Goal: Transaction & Acquisition: Book appointment/travel/reservation

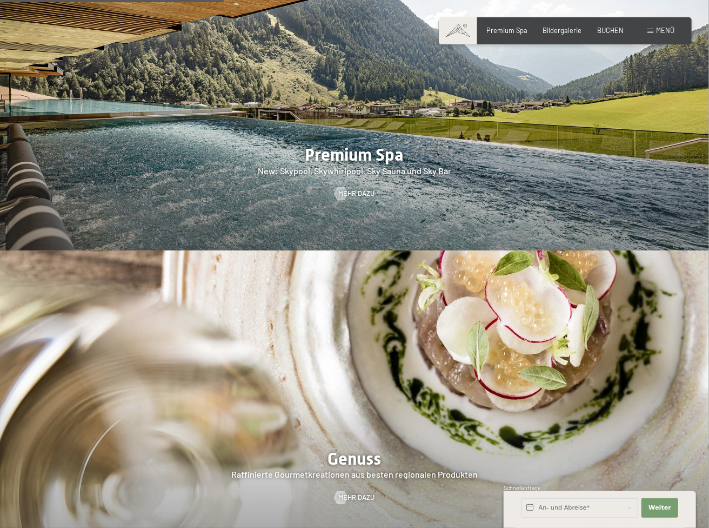
scroll to position [1423, 0]
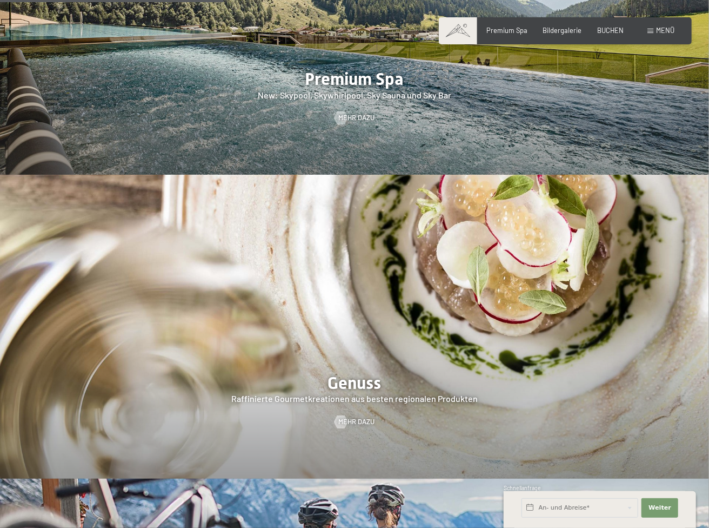
click at [660, 26] on div "Menü" at bounding box center [661, 31] width 27 height 10
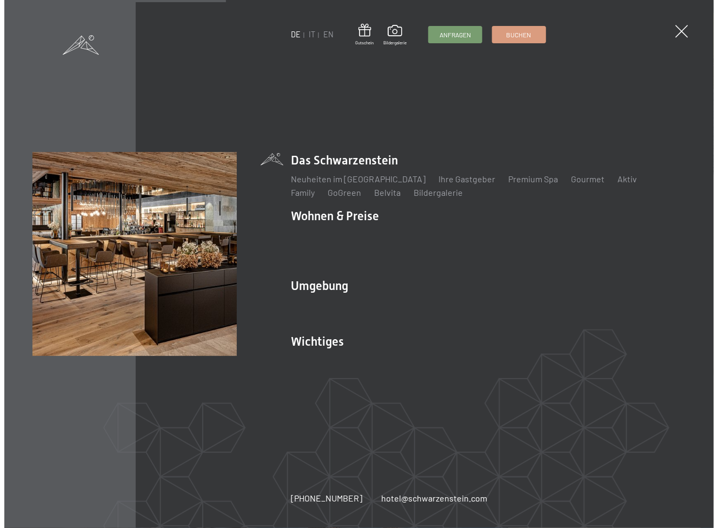
scroll to position [1416, 0]
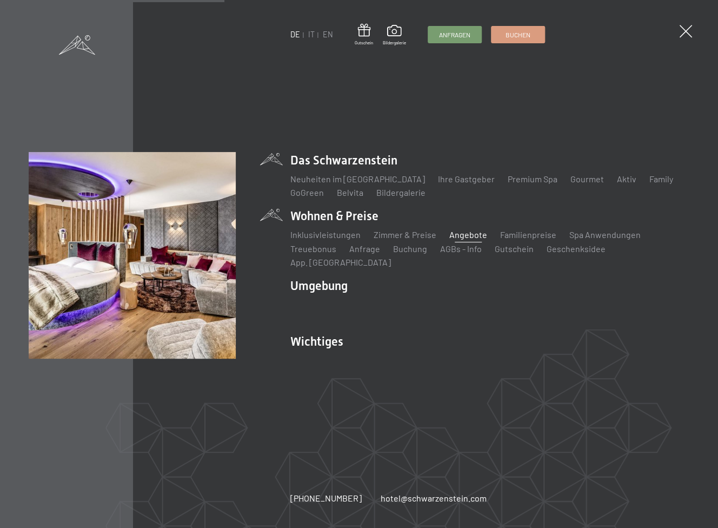
click at [470, 239] on link "Angebote" at bounding box center [468, 234] width 38 height 10
click at [407, 239] on link "Zimmer & Preise" at bounding box center [405, 234] width 63 height 10
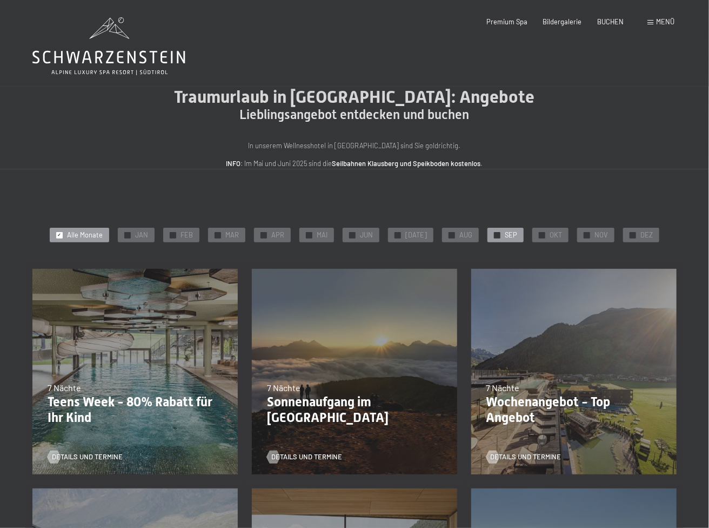
click at [497, 231] on div "✓ SEP" at bounding box center [506, 235] width 36 height 15
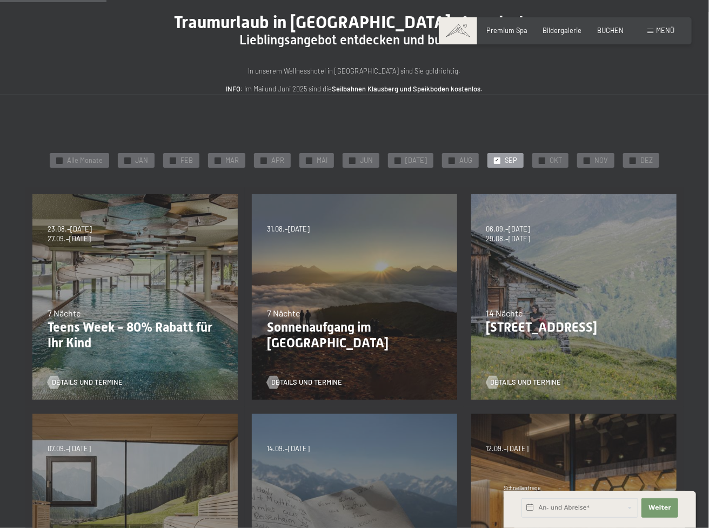
scroll to position [72, 0]
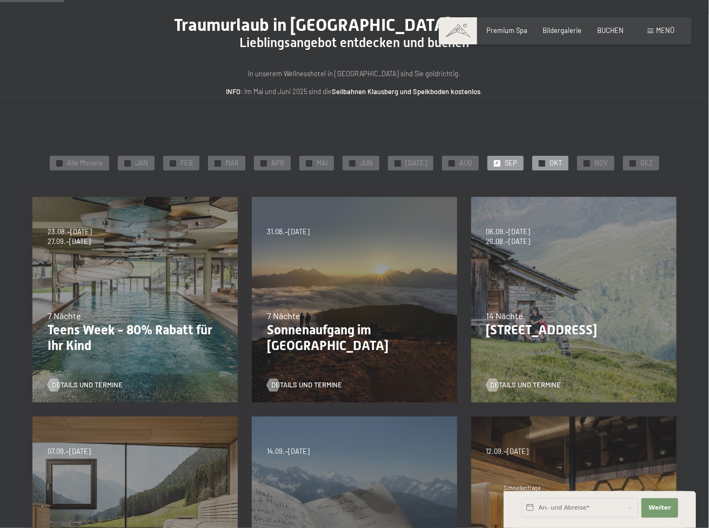
click at [541, 165] on span "✓" at bounding box center [543, 163] width 4 height 6
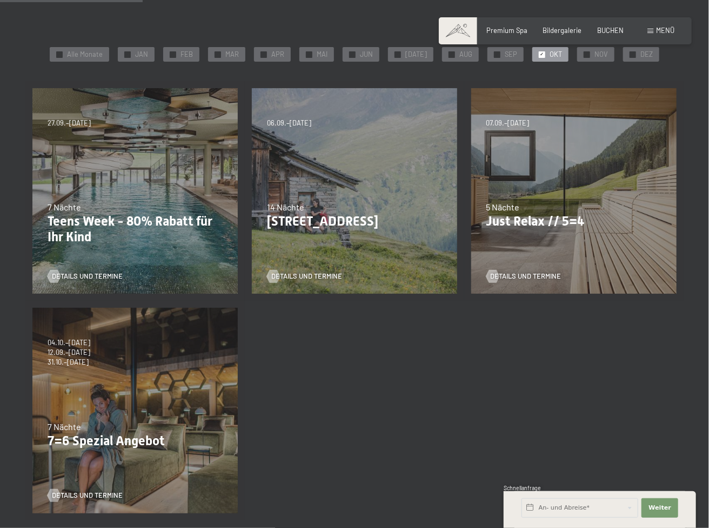
scroll to position [198, 0]
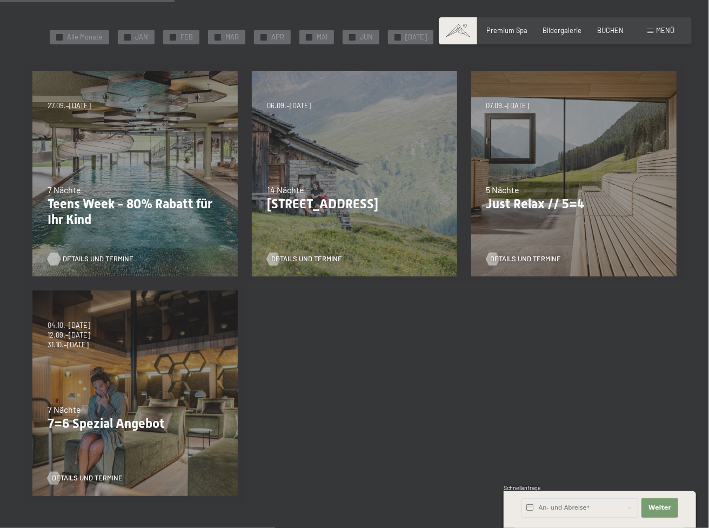
click at [77, 259] on span "Details und Termine" at bounding box center [98, 259] width 71 height 10
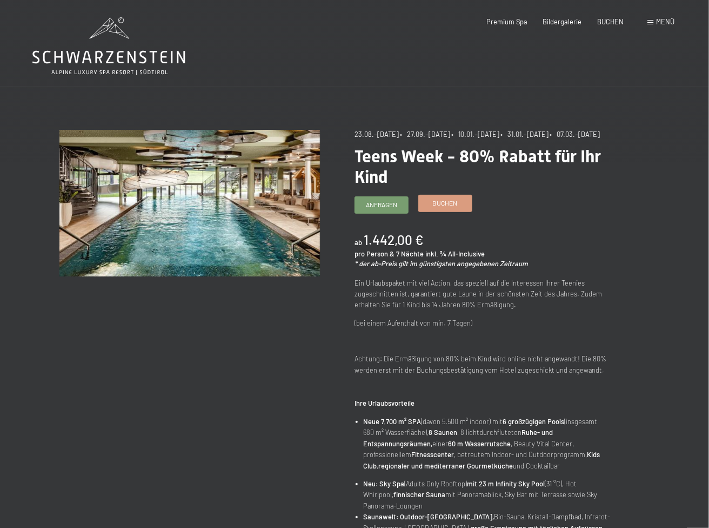
click at [444, 208] on span "Buchen" at bounding box center [445, 202] width 25 height 9
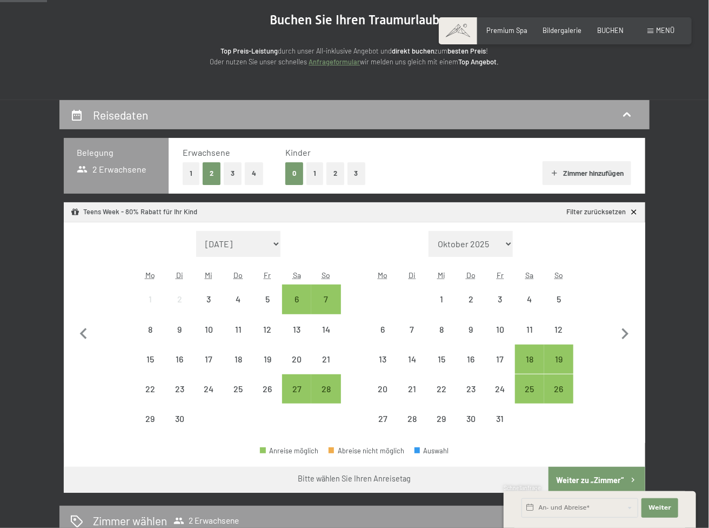
scroll to position [108, 0]
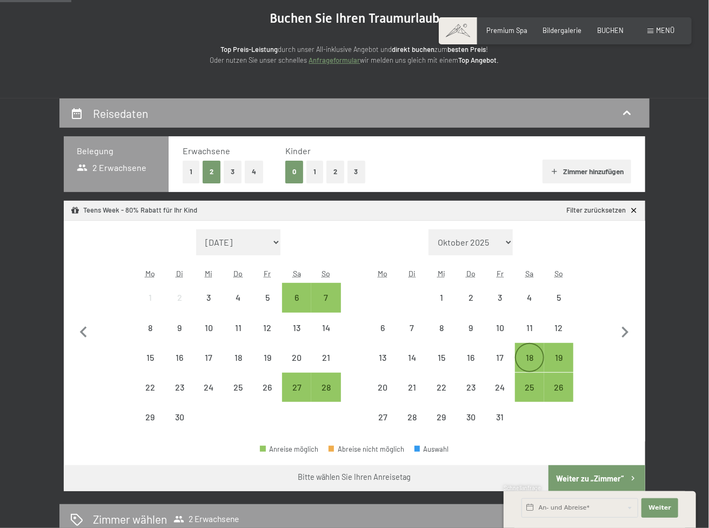
click at [529, 355] on div "18" at bounding box center [529, 366] width 27 height 27
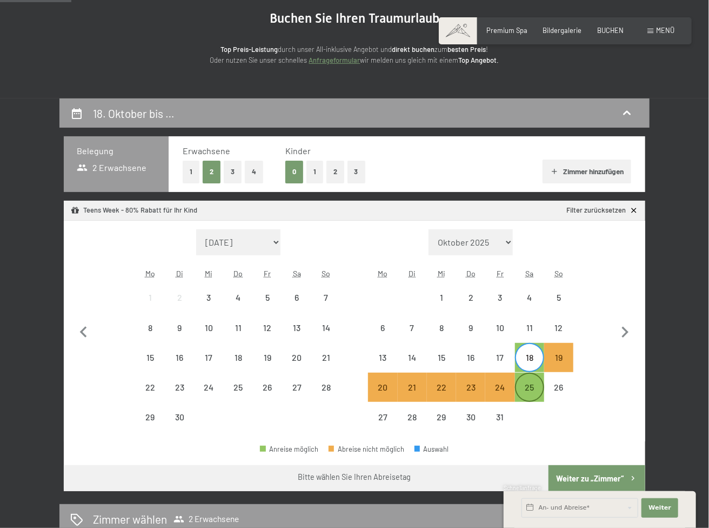
click at [528, 391] on div "25" at bounding box center [529, 396] width 27 height 27
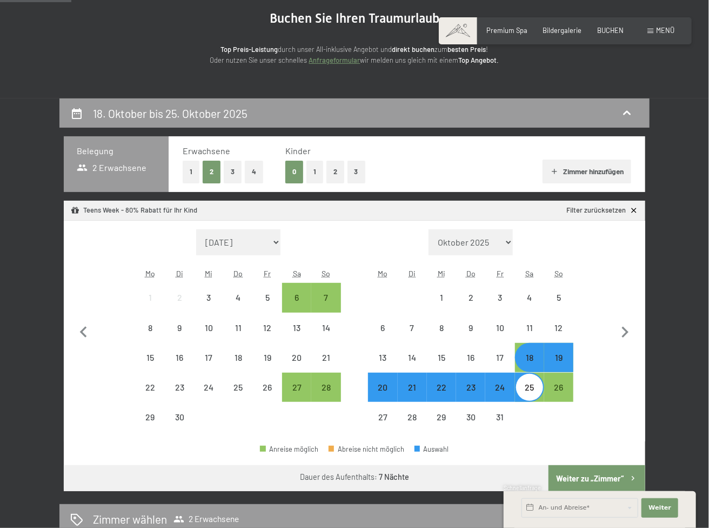
click at [355, 169] on button "3" at bounding box center [357, 172] width 18 height 22
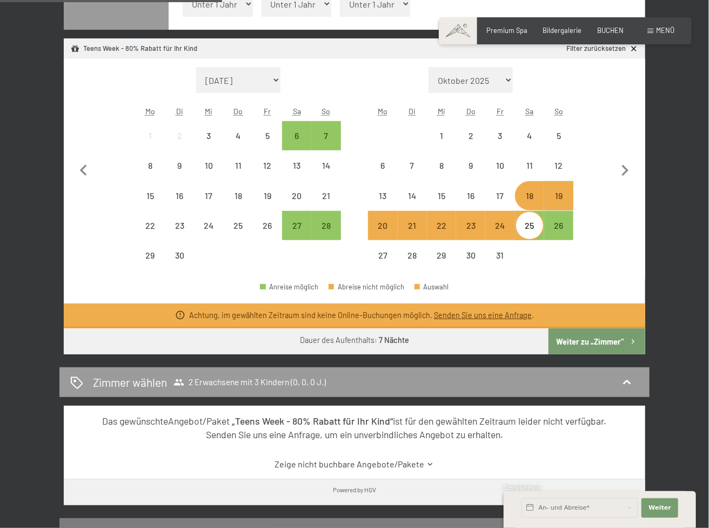
click at [604, 343] on button "Weiter zu „Zimmer“" at bounding box center [597, 341] width 97 height 26
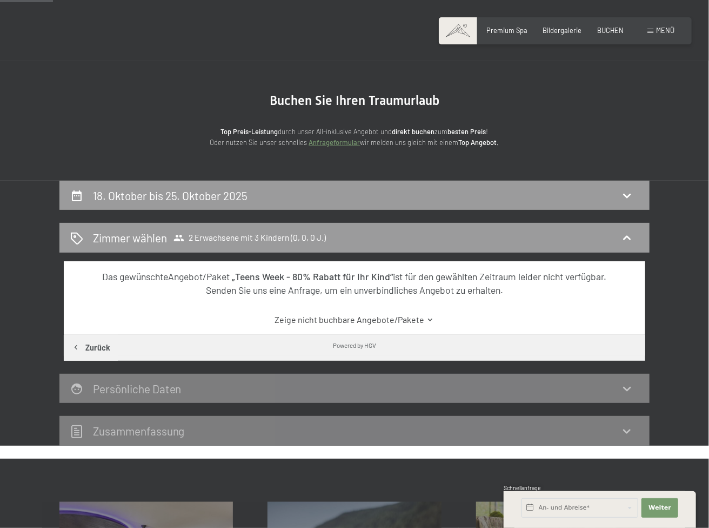
scroll to position [0, 0]
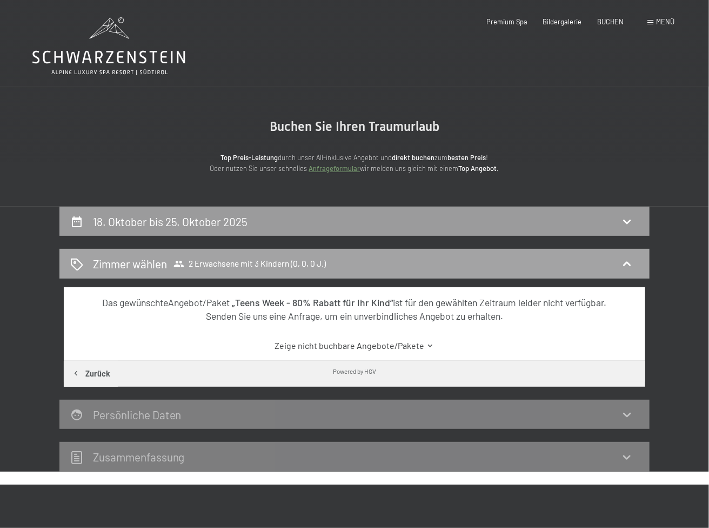
click at [265, 257] on span "Zimmer wählen 2 Erwachsene mit 3 Kindern (0, 0, 0 J.)" at bounding box center [210, 264] width 234 height 16
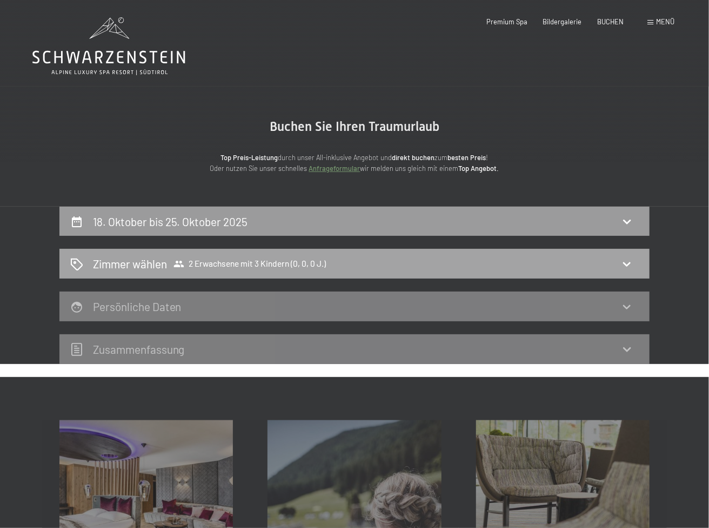
click at [632, 255] on div "Zimmer wählen 2 Erwachsene mit 3 Kindern (0, 0, 0 J.)" at bounding box center [354, 264] width 590 height 30
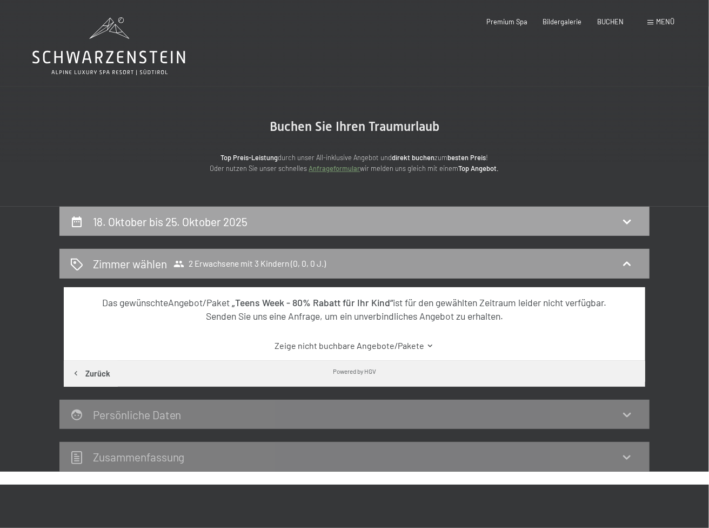
click at [184, 217] on h2 "18. Oktober bis 25. Oktober 2025" at bounding box center [170, 222] width 155 height 14
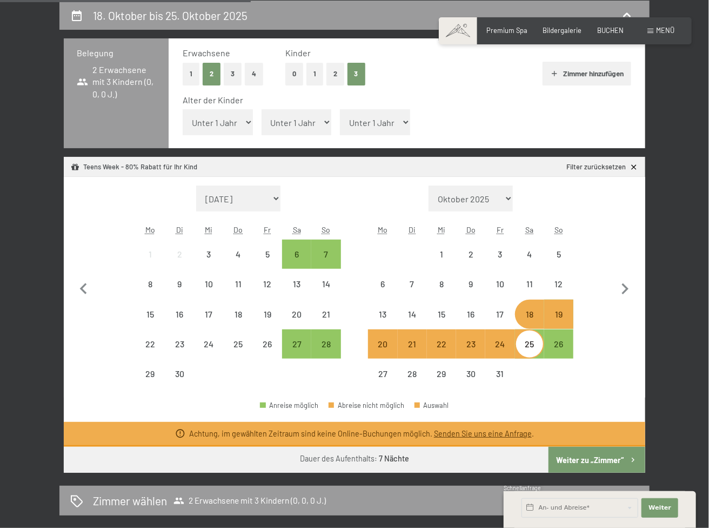
click at [221, 122] on select "Unter 1 Jahr 1 Jahr 2 Jahre 3 Jahre 4 Jahre 5 Jahre 6 Jahre 7 Jahre 8 Jahre 9 J…" at bounding box center [218, 122] width 70 height 26
select select "8"
click at [183, 109] on select "Unter 1 Jahr 1 Jahr 2 Jahre 3 Jahre 4 Jahre 5 Jahre 6 Jahre 7 Jahre 8 Jahre 9 J…" at bounding box center [218, 122] width 70 height 26
click at [326, 116] on select "Unter 1 Jahr 1 Jahr 2 Jahre 3 Jahre 4 Jahre 5 Jahre 6 Jahre 7 Jahre 8 Jahre 9 J…" at bounding box center [297, 122] width 70 height 26
select select "11"
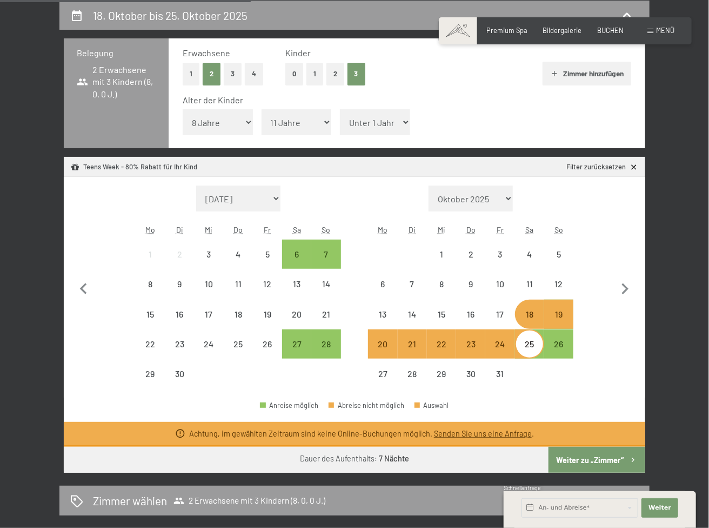
click at [262, 109] on select "Unter 1 Jahr 1 Jahr 2 Jahre 3 Jahre 4 Jahre 5 Jahre 6 Jahre 7 Jahre 8 Jahre 9 J…" at bounding box center [297, 122] width 70 height 26
click at [383, 121] on select "Unter 1 Jahr 1 Jahr 2 Jahre 3 Jahre 4 Jahre 5 Jahre 6 Jahre 7 Jahre 8 Jahre 9 J…" at bounding box center [375, 122] width 70 height 26
select select "13"
click at [340, 109] on select "Unter 1 Jahr 1 Jahr 2 Jahre 3 Jahre 4 Jahre 5 Jahre 6 Jahre 7 Jahre 8 Jahre 9 J…" at bounding box center [375, 122] width 70 height 26
click at [595, 454] on button "Weiter zu „Zimmer“" at bounding box center [597, 460] width 97 height 26
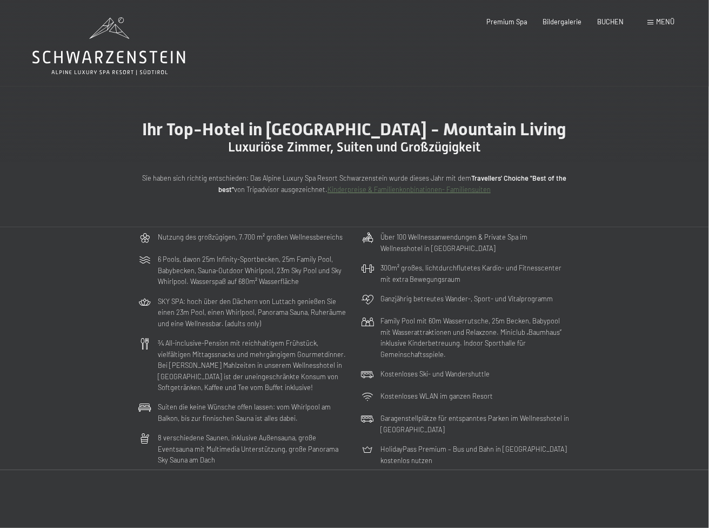
click at [672, 19] on span "Menü" at bounding box center [665, 21] width 18 height 9
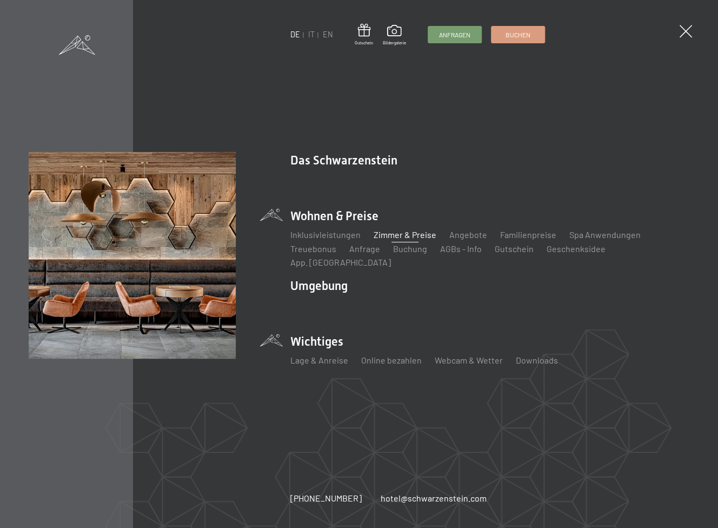
click at [330, 341] on li "Wichtiges Lage & Anreise Online bezahlen Webcam & Wetter Downloads" at bounding box center [489, 354] width 399 height 43
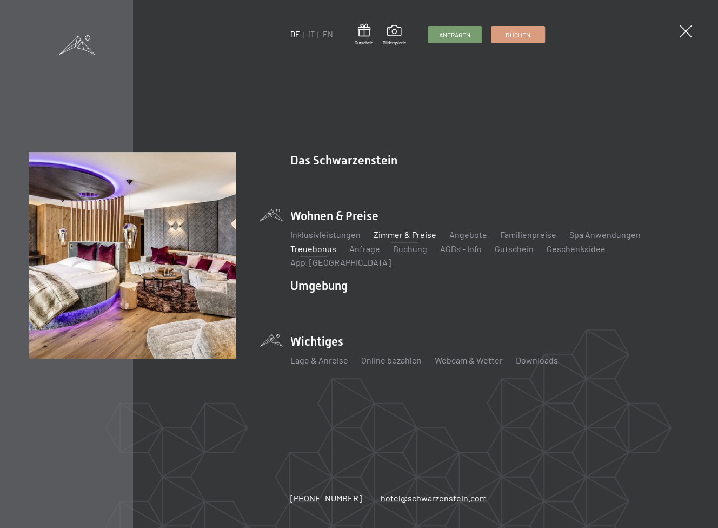
click at [310, 254] on link "Treuebonus" at bounding box center [313, 248] width 46 height 10
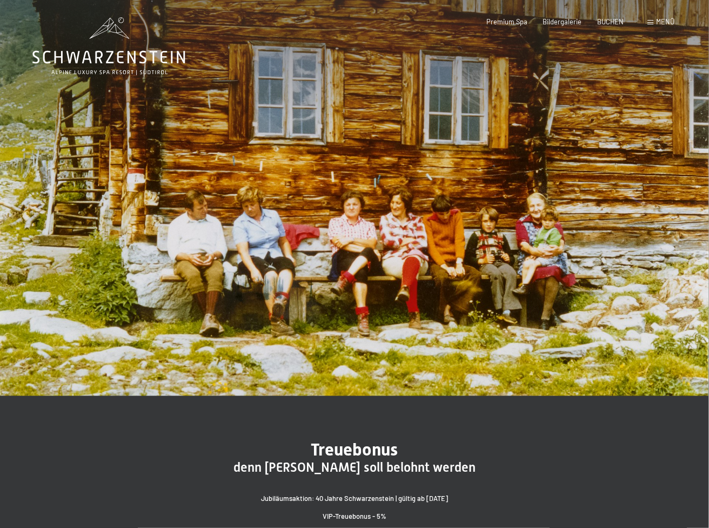
click at [663, 21] on span "Menü" at bounding box center [665, 21] width 18 height 9
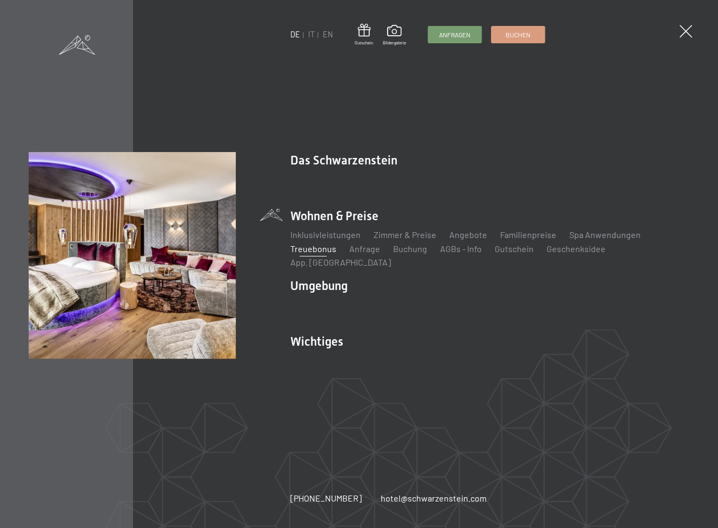
click at [319, 254] on link "Treuebonus" at bounding box center [313, 248] width 46 height 10
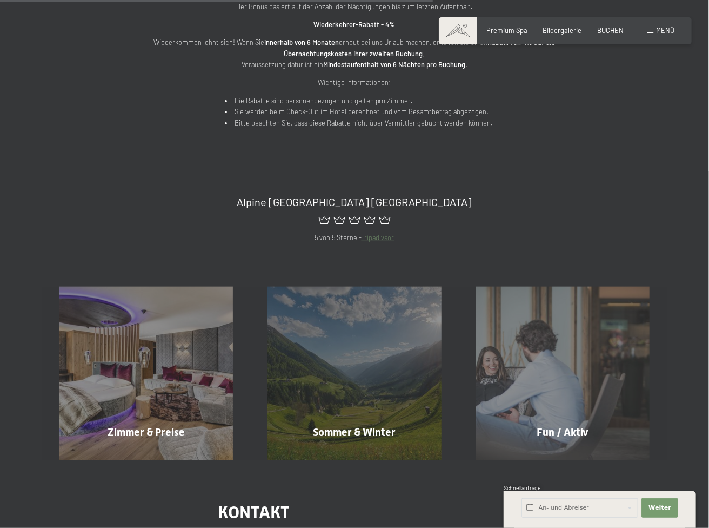
scroll to position [612, 0]
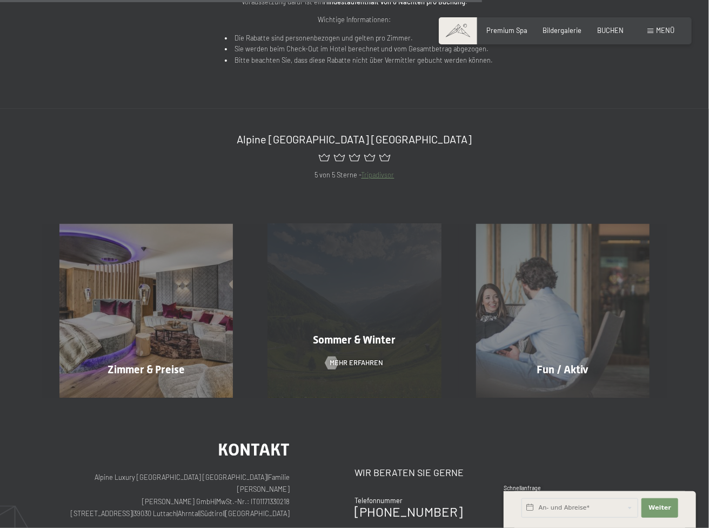
click at [358, 340] on span "Sommer & Winter" at bounding box center [354, 339] width 83 height 13
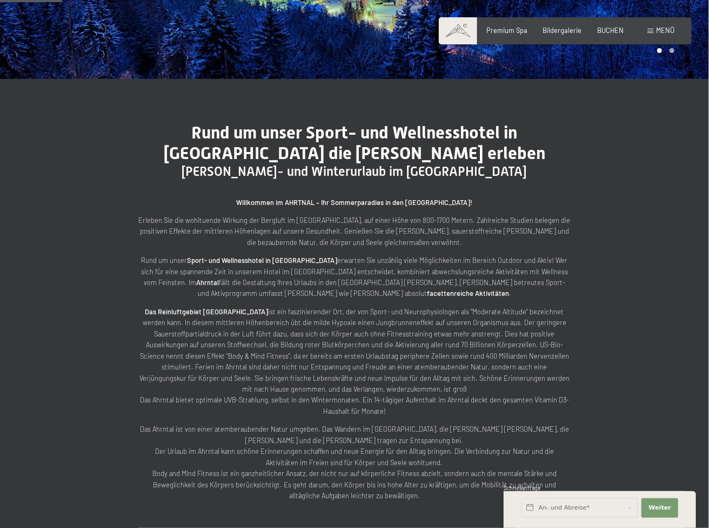
scroll to position [396, 0]
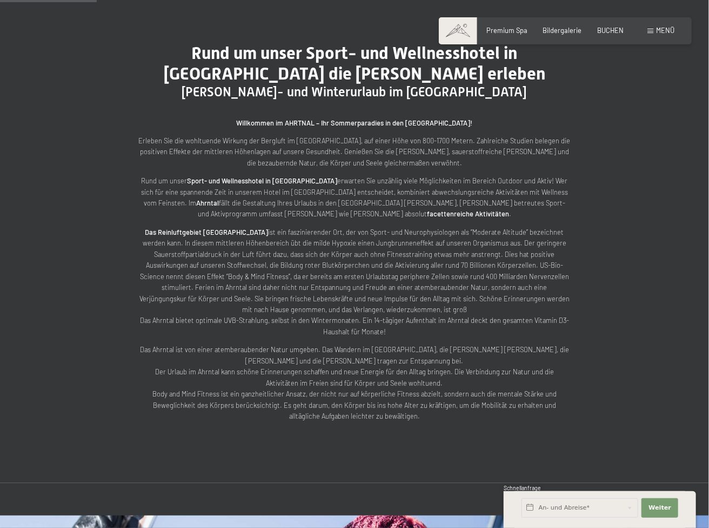
click at [456, 26] on span at bounding box center [458, 30] width 38 height 27
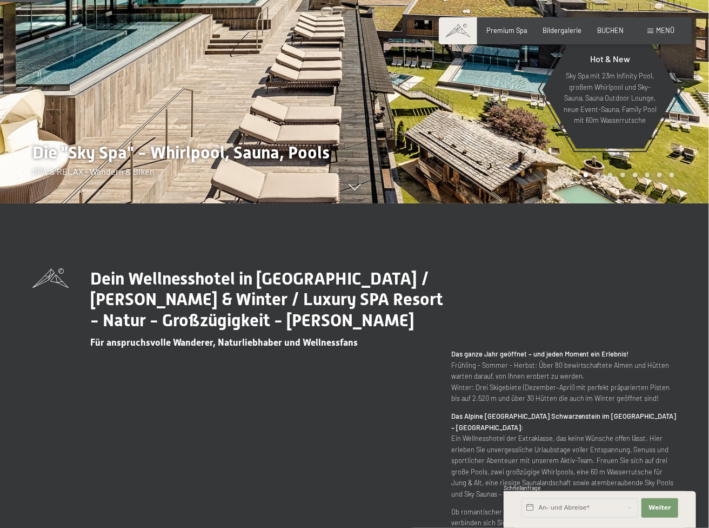
scroll to position [432, 0]
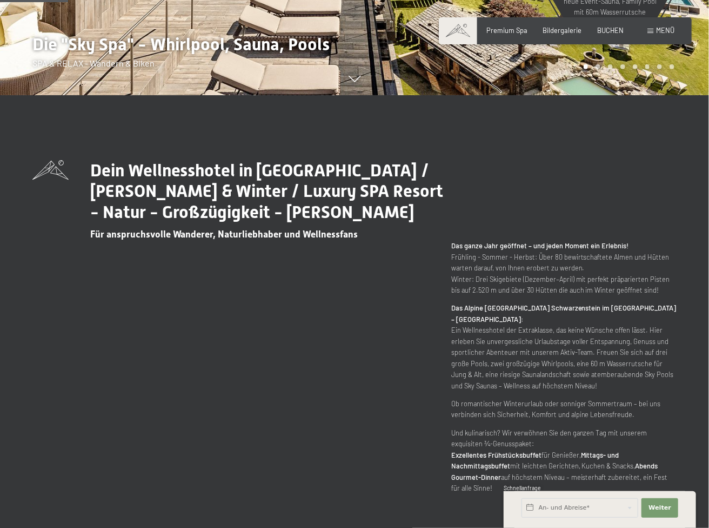
click at [517, 496] on div "An- und Abreise* Weiter Adressfelder ausblenden 2 Erwachsene 2 Erwachsene Älter…" at bounding box center [600, 509] width 171 height 37
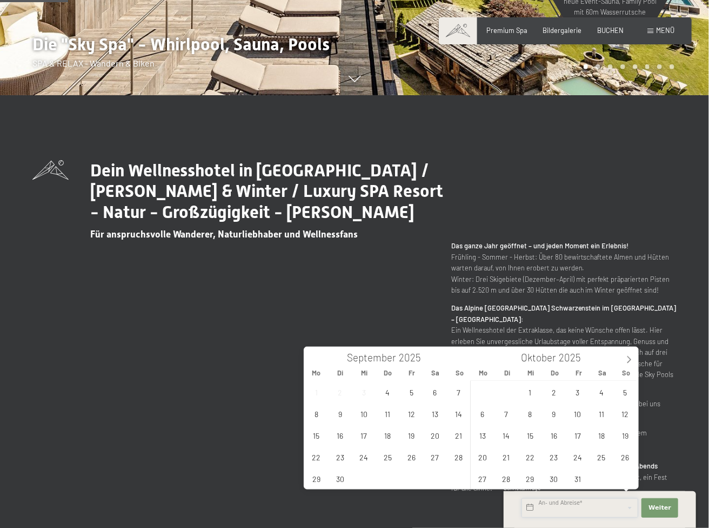
click at [544, 508] on input "text" at bounding box center [580, 507] width 117 height 19
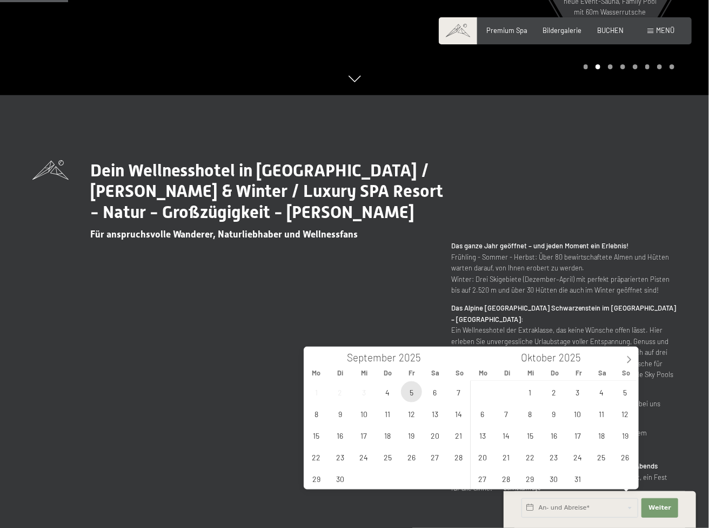
click at [410, 387] on span "5" at bounding box center [411, 391] width 21 height 21
click at [454, 392] on span "7" at bounding box center [459, 391] width 21 height 21
type input "Fr. 05.09.2025 - So. 07.09.2025"
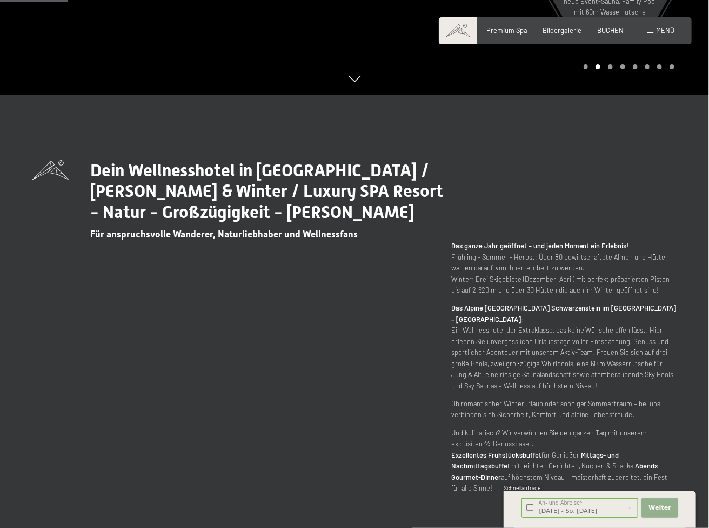
click at [658, 508] on span "Weiter" at bounding box center [660, 507] width 23 height 9
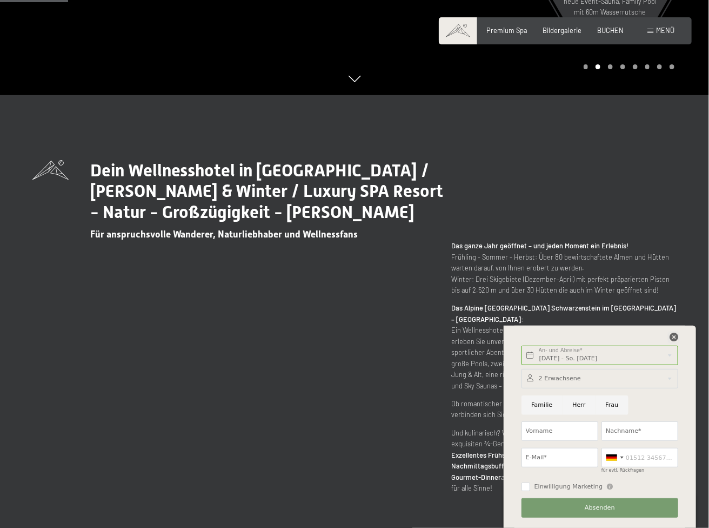
click at [672, 332] on icon at bounding box center [674, 336] width 9 height 9
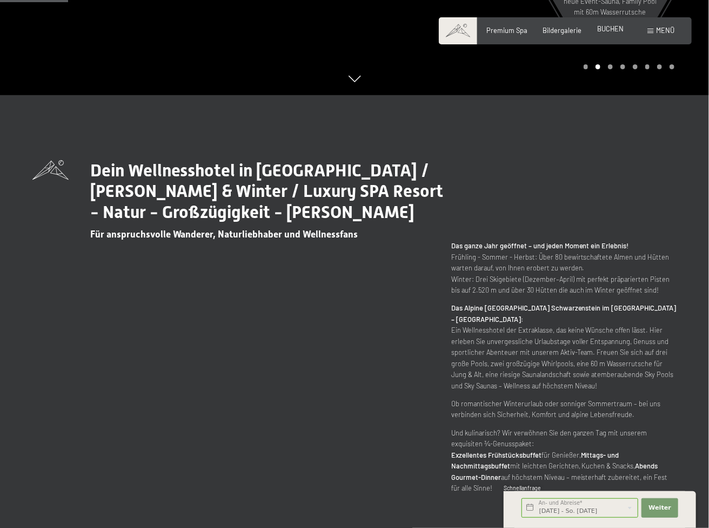
click at [605, 26] on span "BUCHEN" at bounding box center [610, 28] width 26 height 9
click at [455, 24] on span at bounding box center [458, 30] width 38 height 27
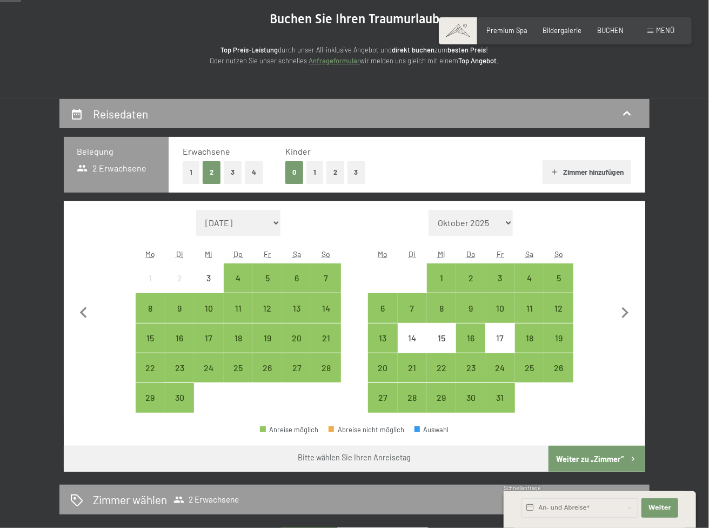
scroll to position [108, 0]
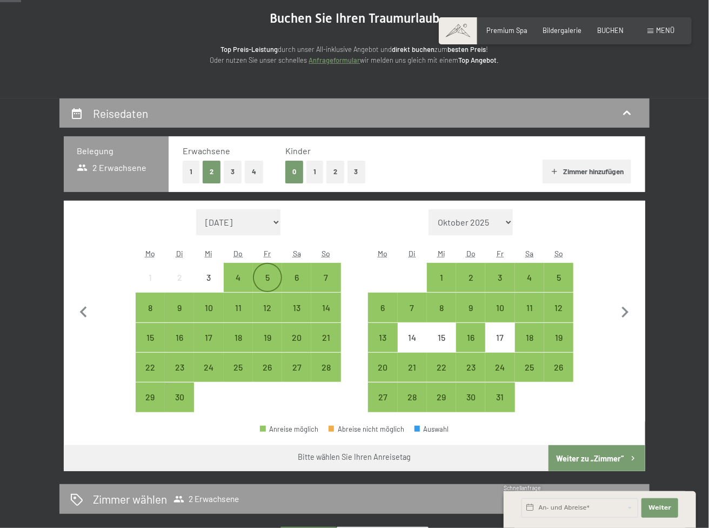
click at [274, 277] on div "5" at bounding box center [267, 286] width 27 height 27
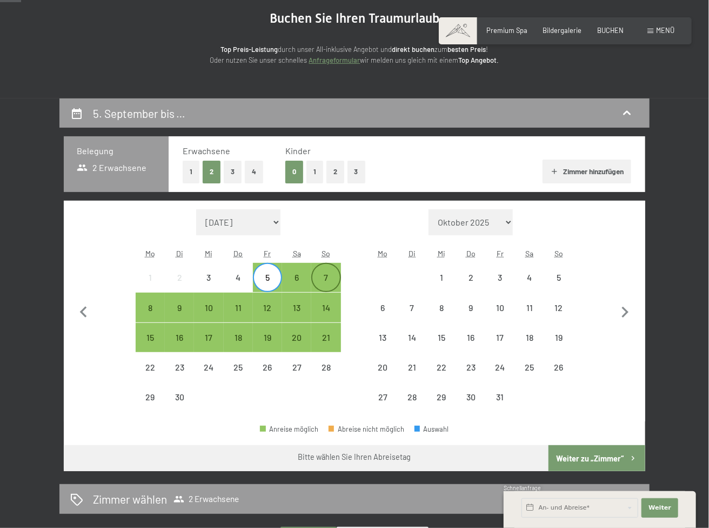
click at [337, 277] on div "7" at bounding box center [325, 286] width 27 height 27
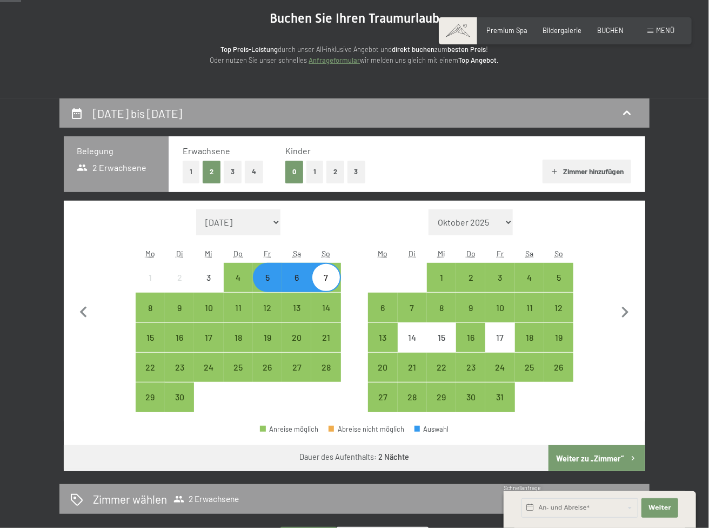
click at [592, 454] on button "Weiter zu „Zimmer“" at bounding box center [597, 458] width 97 height 26
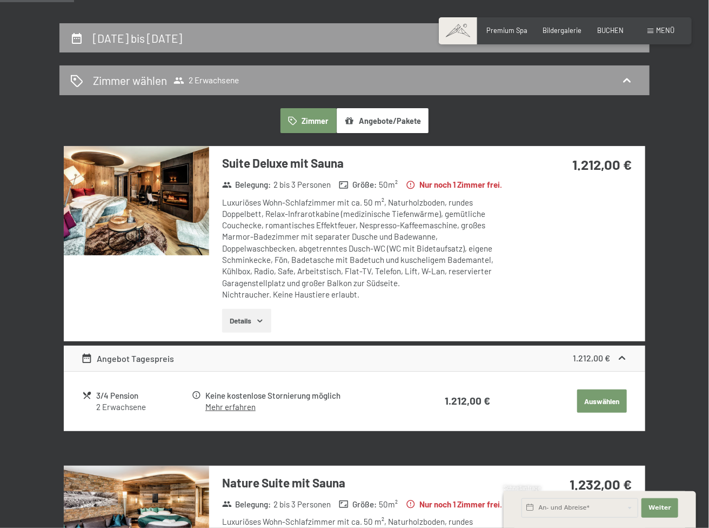
scroll to position [166, 0]
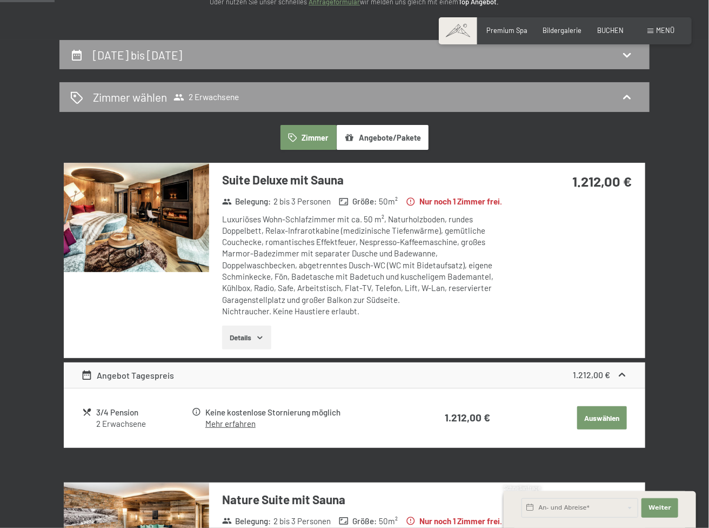
click at [130, 231] on img at bounding box center [136, 217] width 145 height 109
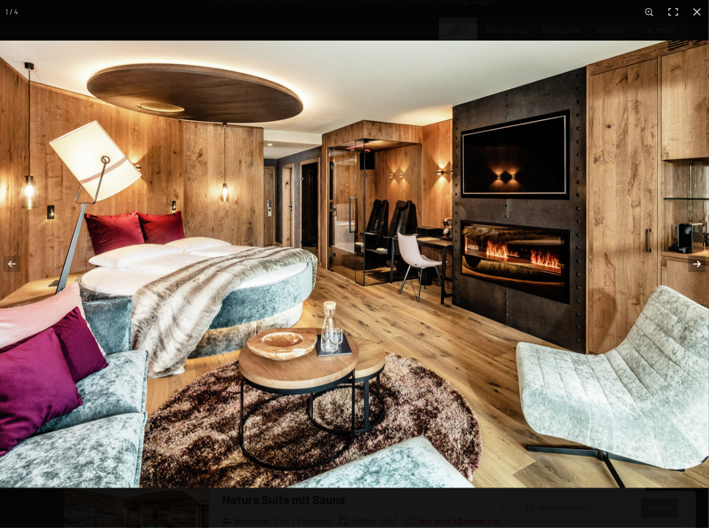
click at [696, 256] on button "button" at bounding box center [690, 264] width 38 height 54
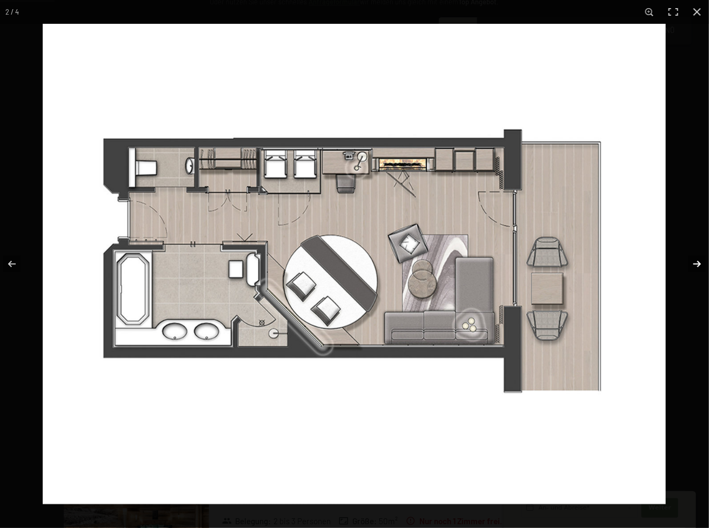
click at [696, 256] on button "button" at bounding box center [690, 264] width 38 height 54
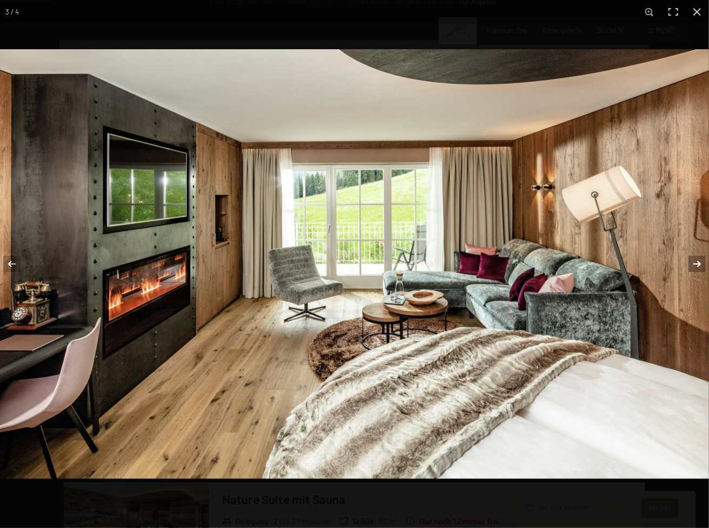
click at [696, 256] on button "button" at bounding box center [690, 264] width 38 height 54
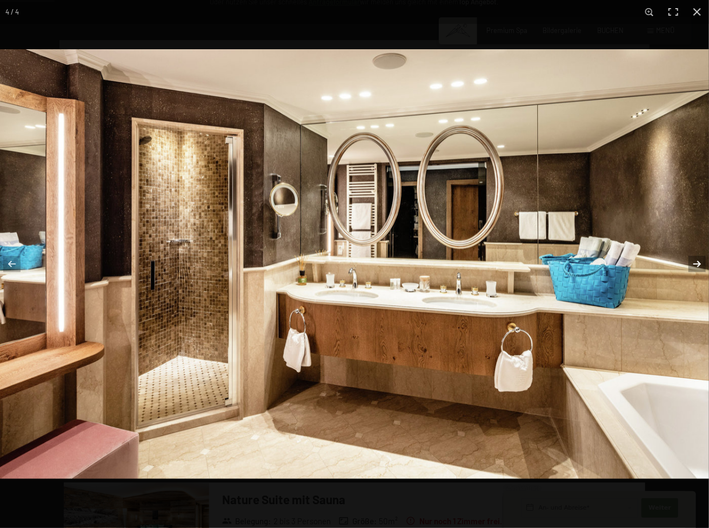
click at [696, 256] on button "button" at bounding box center [690, 264] width 38 height 54
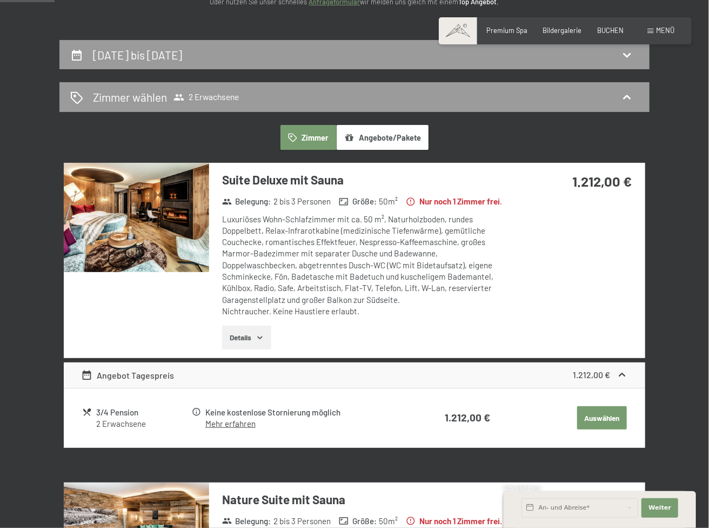
click at [0, 0] on button "button" at bounding box center [0, 0] width 0 height 0
click at [181, 92] on icon at bounding box center [179, 97] width 11 height 11
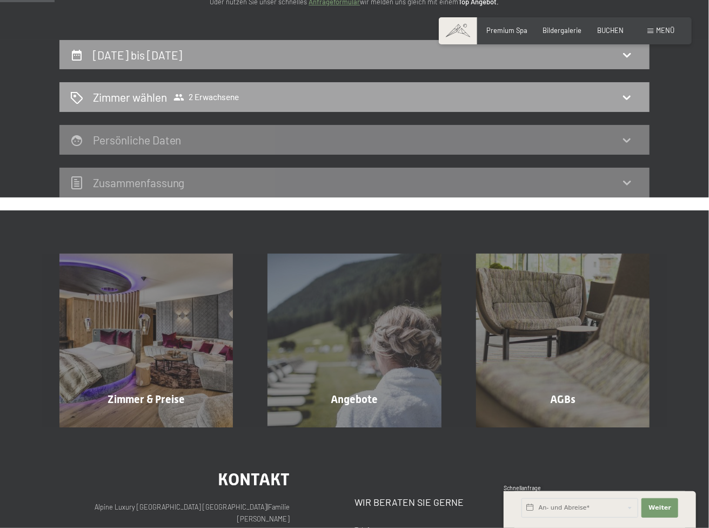
click at [211, 94] on span "2 Erwachsene" at bounding box center [206, 97] width 65 height 11
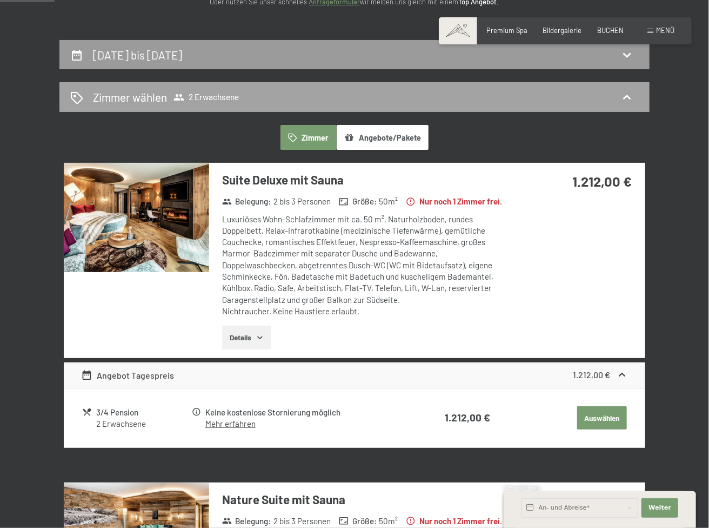
click at [77, 95] on icon at bounding box center [76, 97] width 13 height 13
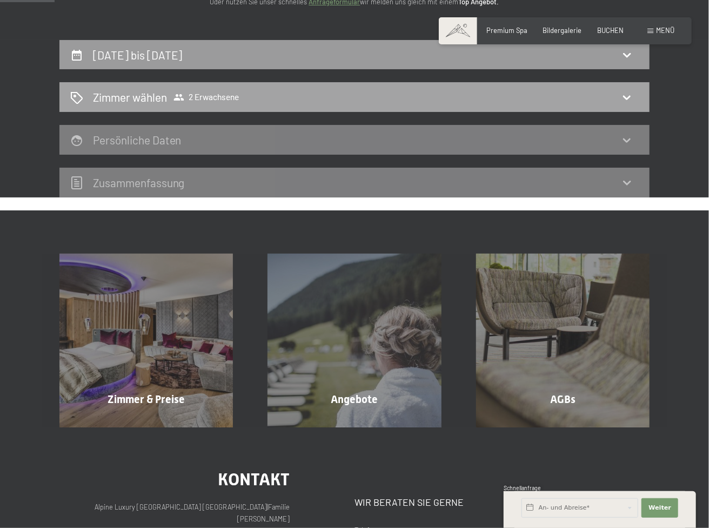
click at [133, 104] on h2 "Zimmer wählen" at bounding box center [130, 97] width 74 height 16
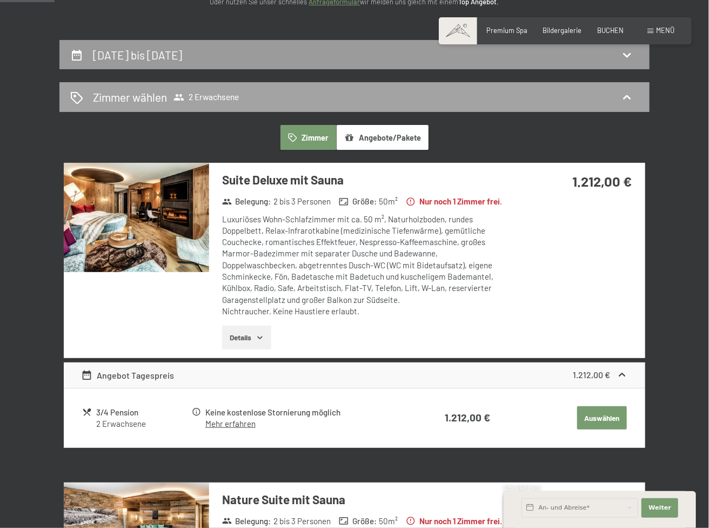
click at [218, 89] on span "Zimmer wählen 2 Erwachsene" at bounding box center [166, 97] width 146 height 16
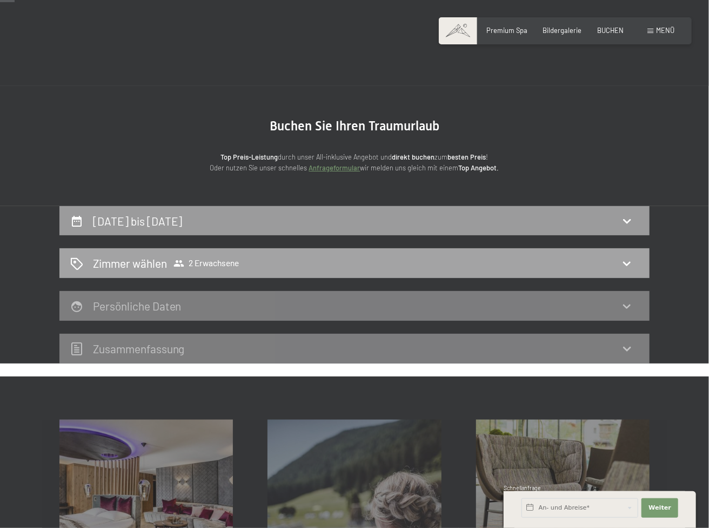
scroll to position [0, 0]
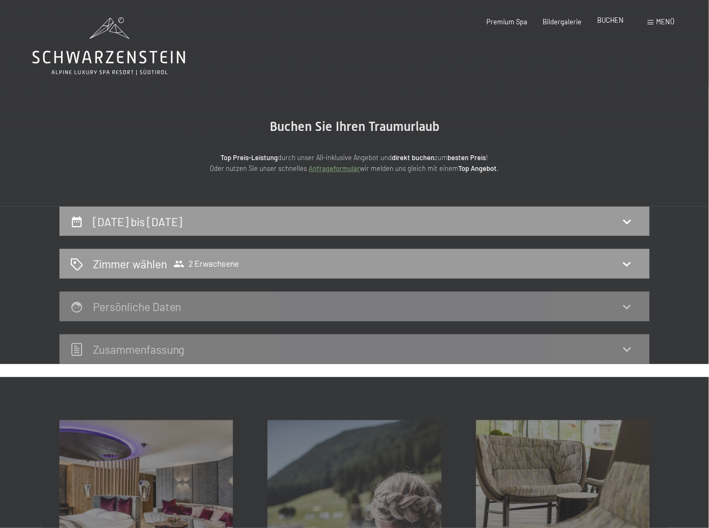
click at [616, 21] on span "BUCHEN" at bounding box center [610, 20] width 26 height 9
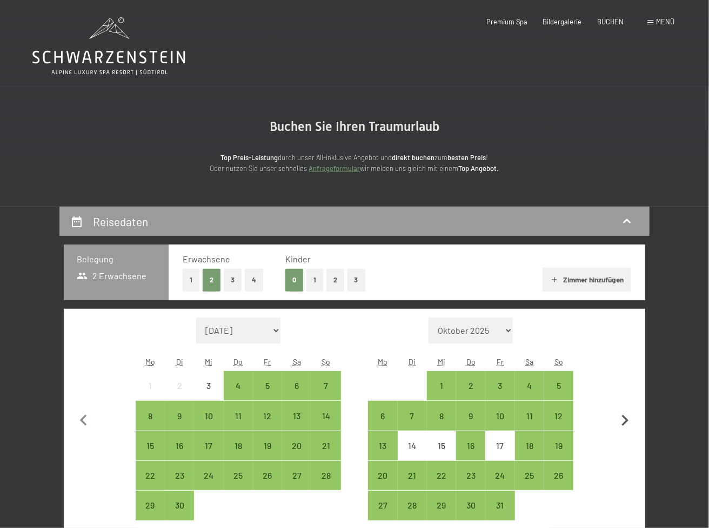
click at [623, 419] on icon "button" at bounding box center [625, 420] width 23 height 23
select select "2025-10-01"
select select "2025-11-01"
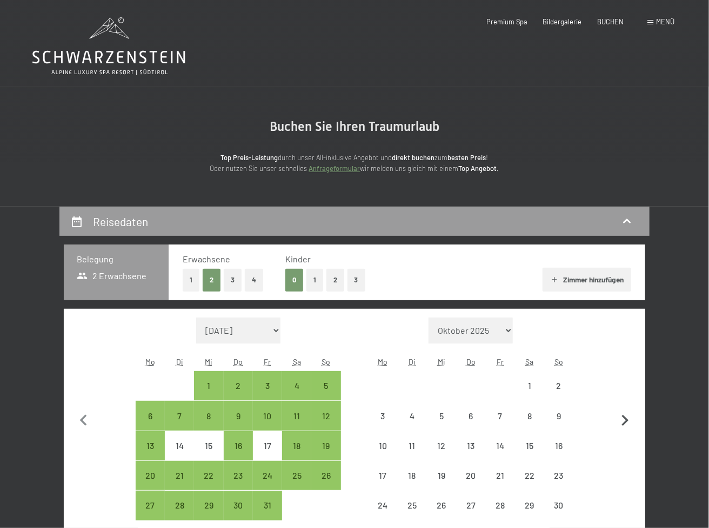
click at [623, 419] on icon "button" at bounding box center [625, 420] width 23 height 23
select select "2025-11-01"
select select "2025-12-01"
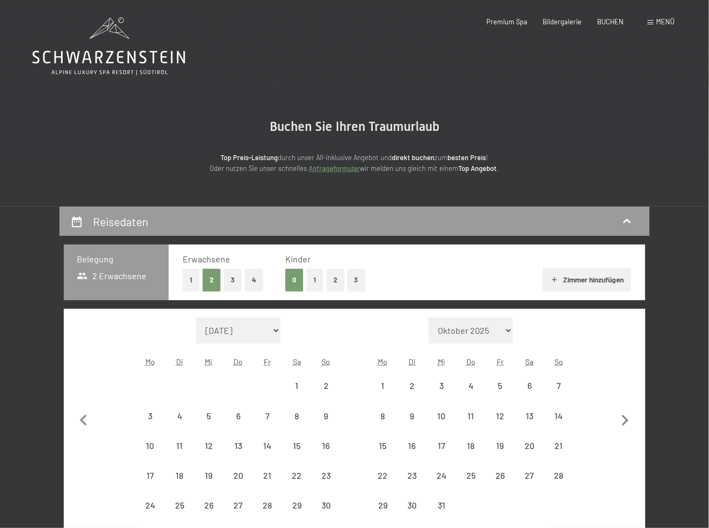
select select "2025-11-01"
select select "2025-12-01"
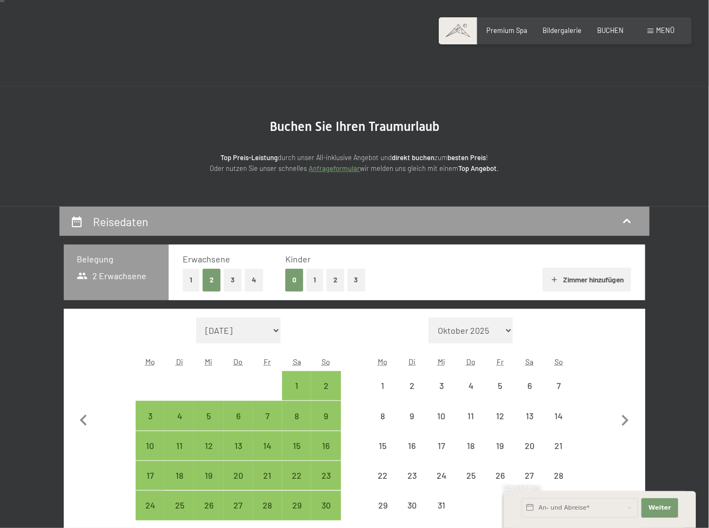
scroll to position [90, 0]
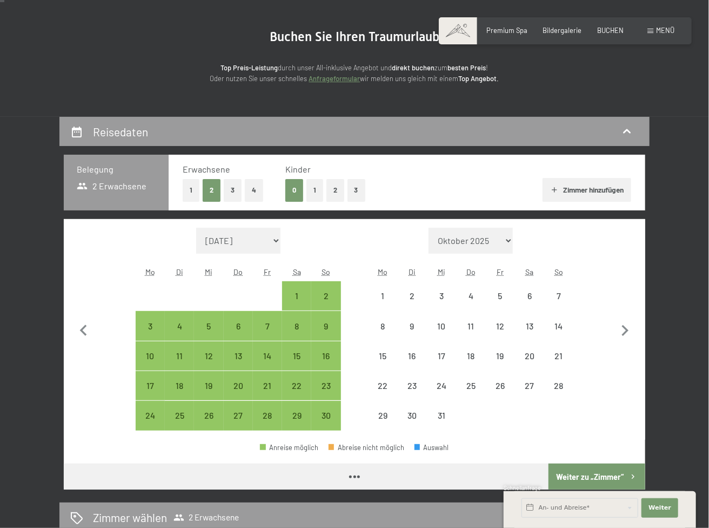
select select "2025-11-01"
select select "2025-12-01"
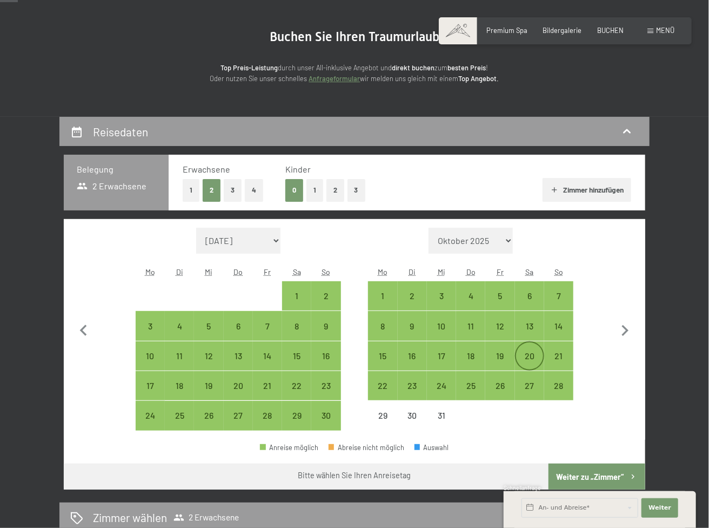
click at [530, 352] on div "20" at bounding box center [529, 364] width 27 height 27
select select "2025-11-01"
select select "2025-12-01"
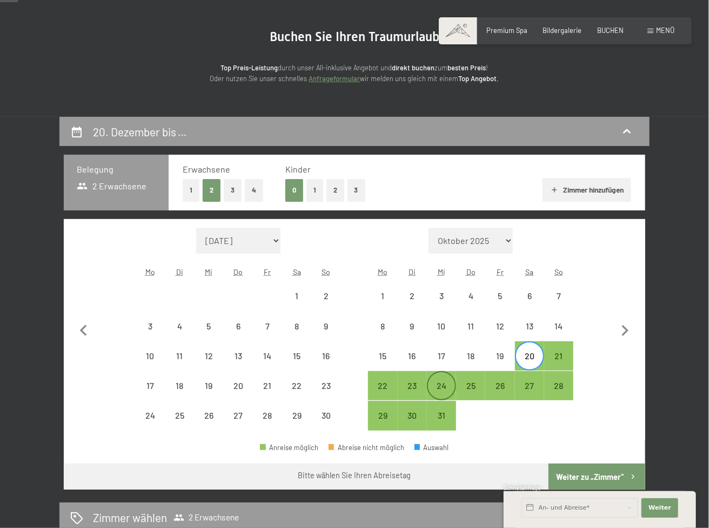
click at [443, 384] on div "24" at bounding box center [441, 394] width 27 height 27
select select "2025-11-01"
select select "2025-12-01"
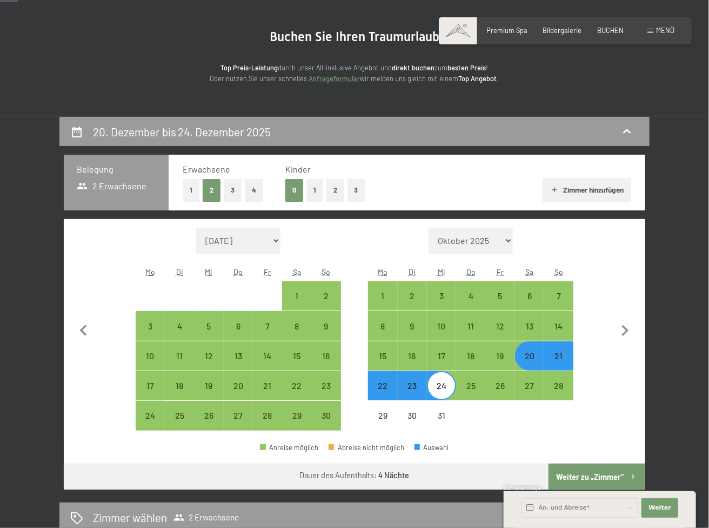
click at [582, 470] on button "Weiter zu „Zimmer“" at bounding box center [597, 476] width 97 height 26
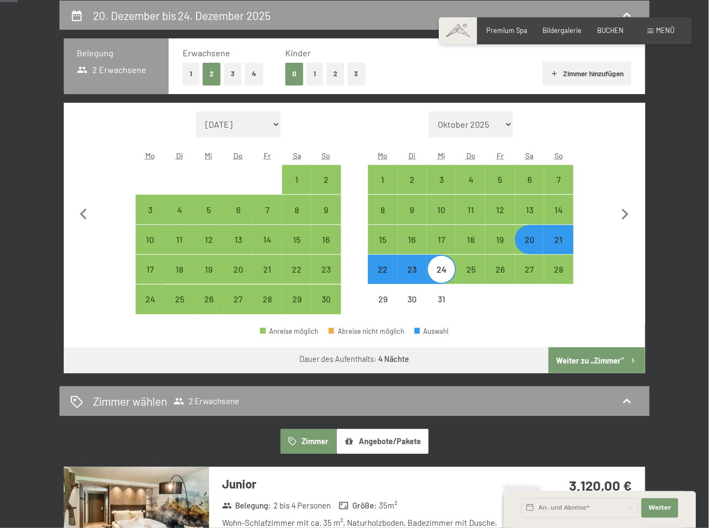
select select "2025-11-01"
select select "2025-12-01"
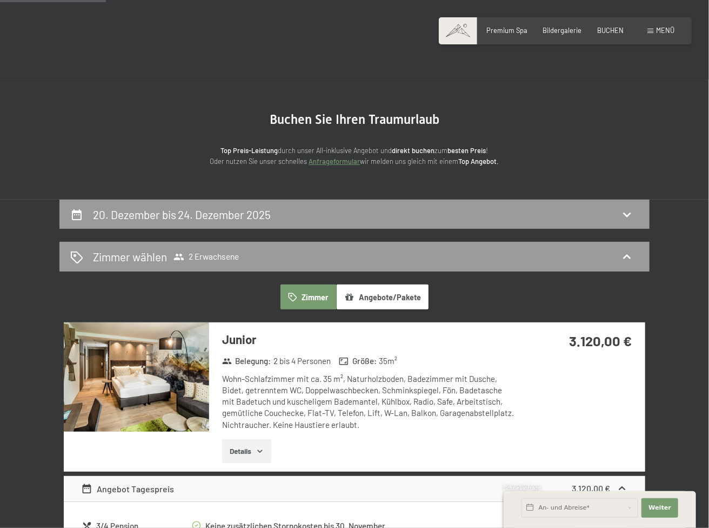
scroll to position [0, 0]
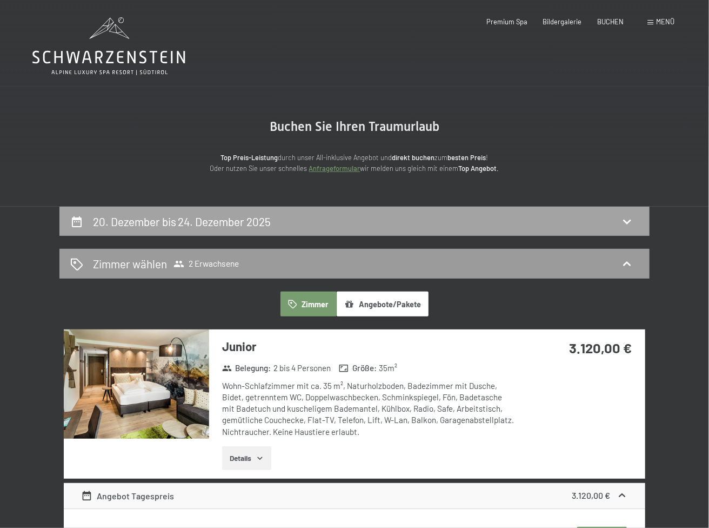
click at [139, 215] on h2 "20. Dezember bis 24. Dezember 2025" at bounding box center [182, 222] width 178 height 14
select select "2025-11-01"
select select "2025-12-01"
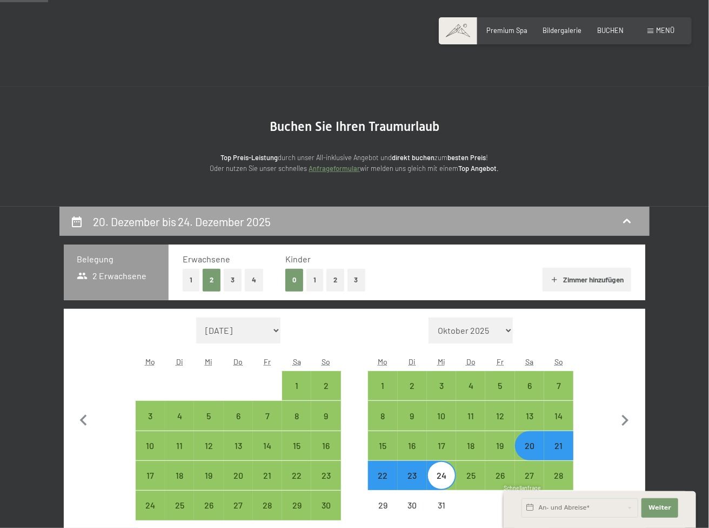
scroll to position [206, 0]
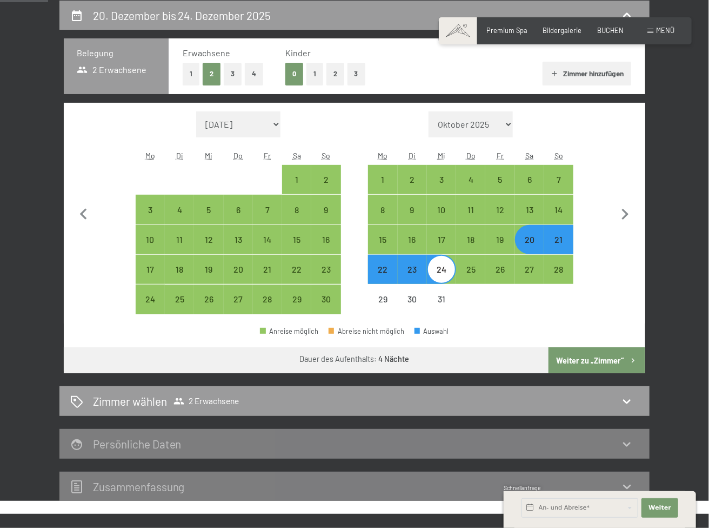
click at [562, 242] on div "21" at bounding box center [558, 248] width 27 height 27
select select "2025-11-01"
select select "2025-12-01"
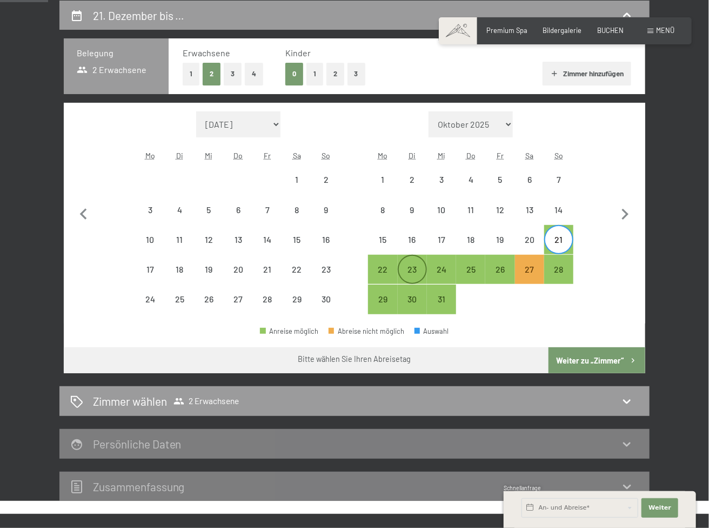
click at [416, 265] on div "23" at bounding box center [412, 278] width 27 height 27
select select "2025-11-01"
select select "2025-12-01"
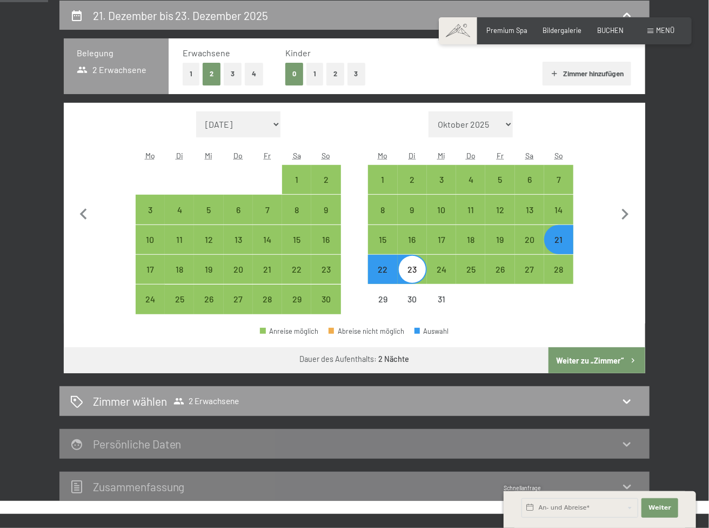
click at [596, 363] on button "Weiter zu „Zimmer“" at bounding box center [597, 360] width 97 height 26
select select "2025-11-01"
select select "2025-12-01"
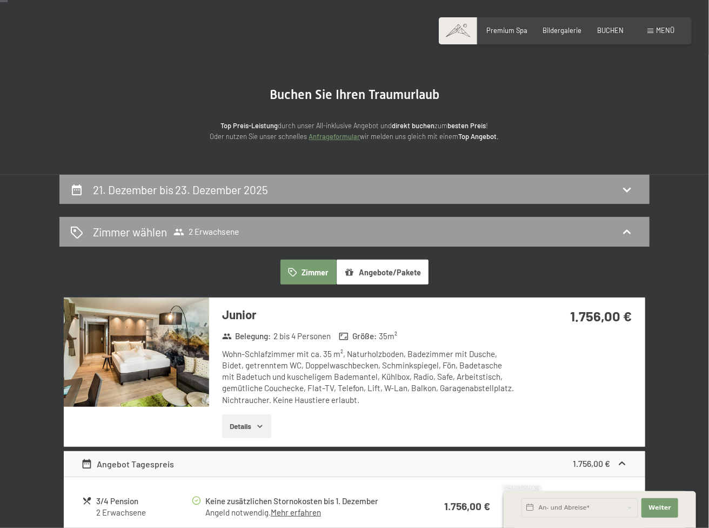
scroll to position [26, 0]
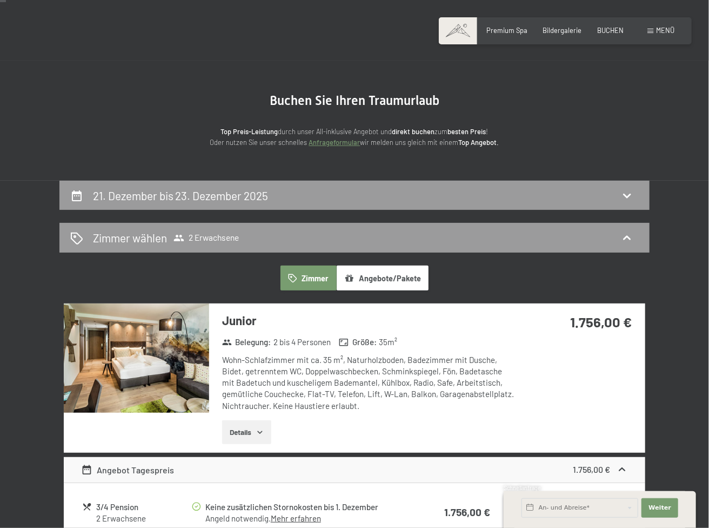
click at [411, 277] on button "Angebote/Pakete" at bounding box center [383, 277] width 92 height 25
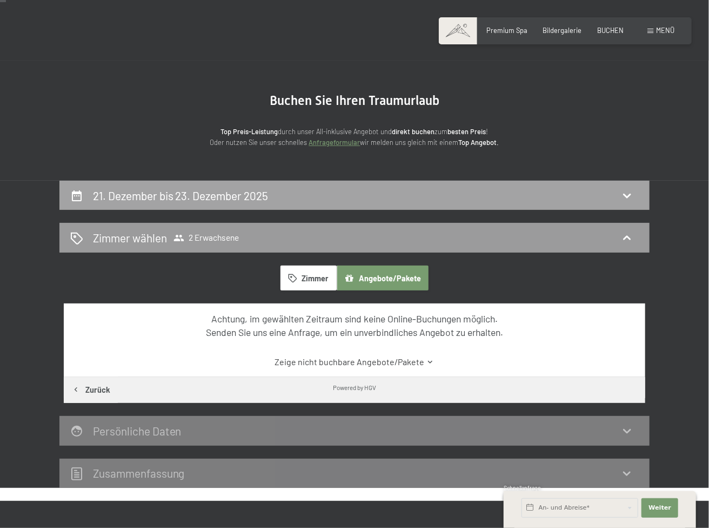
click at [131, 189] on h2 "21. Dezember bis 23. Dezember 2025" at bounding box center [181, 196] width 176 height 14
select select "2025-11-01"
select select "2025-12-01"
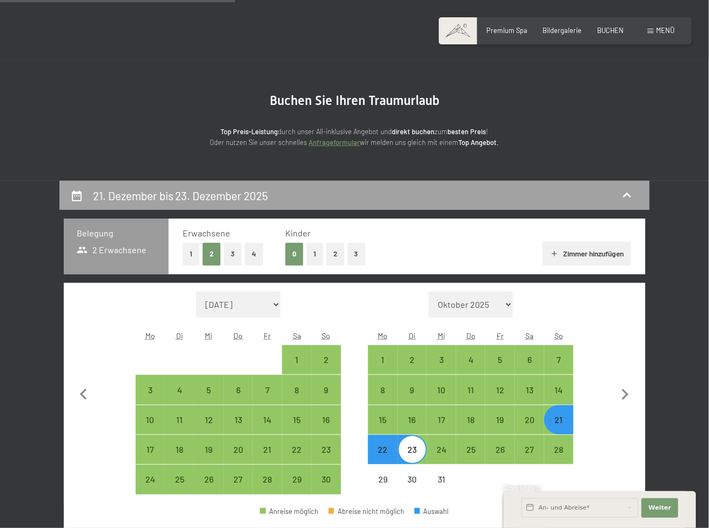
scroll to position [206, 0]
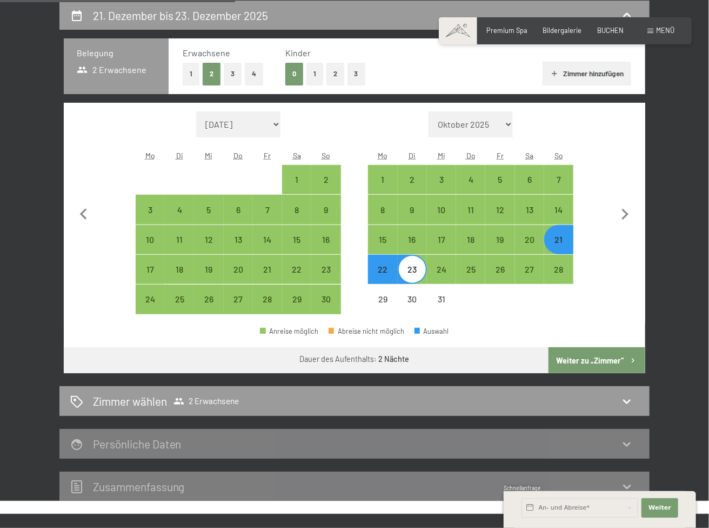
click at [568, 247] on div "21" at bounding box center [558, 248] width 27 height 27
select select "2025-11-01"
select select "2025-12-01"
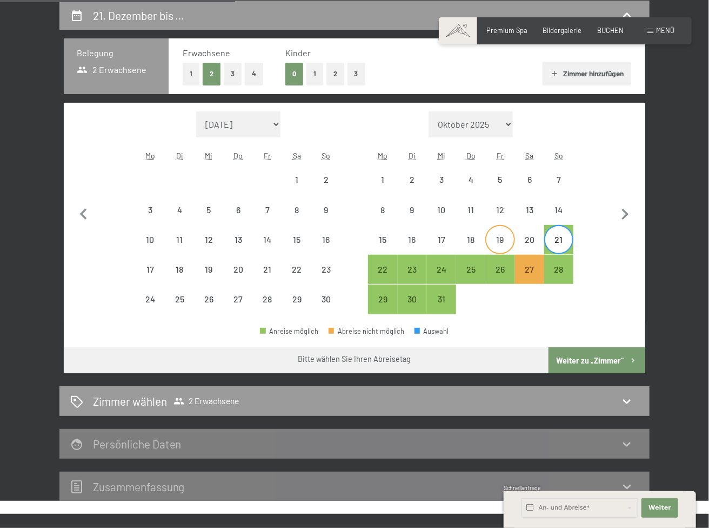
click at [505, 242] on div "19" at bounding box center [500, 248] width 27 height 27
select select "2025-11-01"
select select "2025-12-01"
click at [414, 265] on div "23" at bounding box center [412, 278] width 27 height 27
select select "2025-11-01"
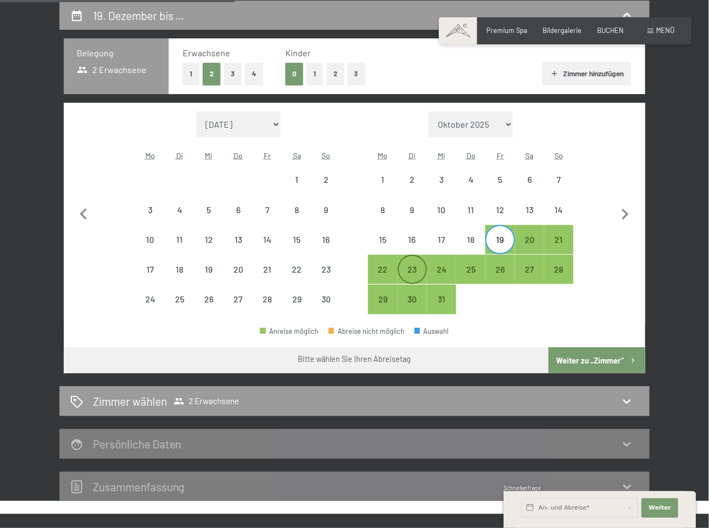
select select "2025-12-01"
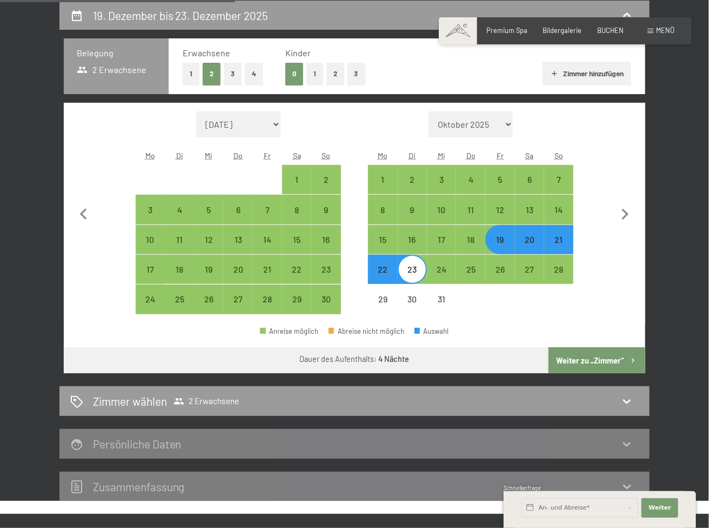
click at [605, 362] on button "Weiter zu „Zimmer“" at bounding box center [597, 360] width 97 height 26
select select "2025-11-01"
select select "2025-12-01"
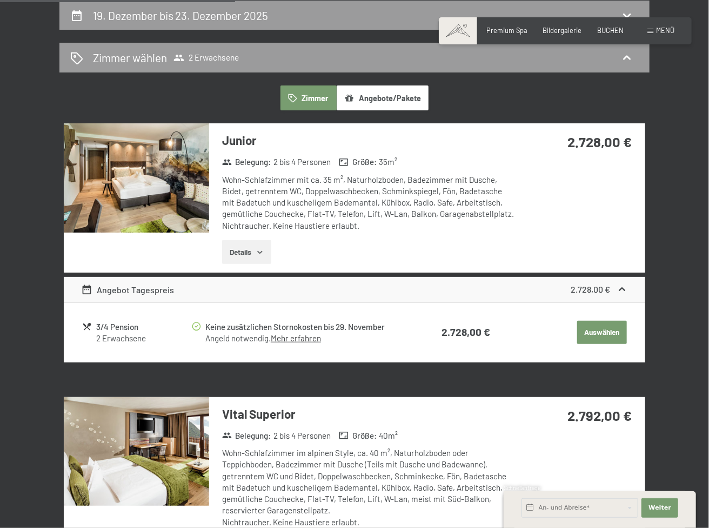
click at [144, 183] on img at bounding box center [136, 177] width 145 height 109
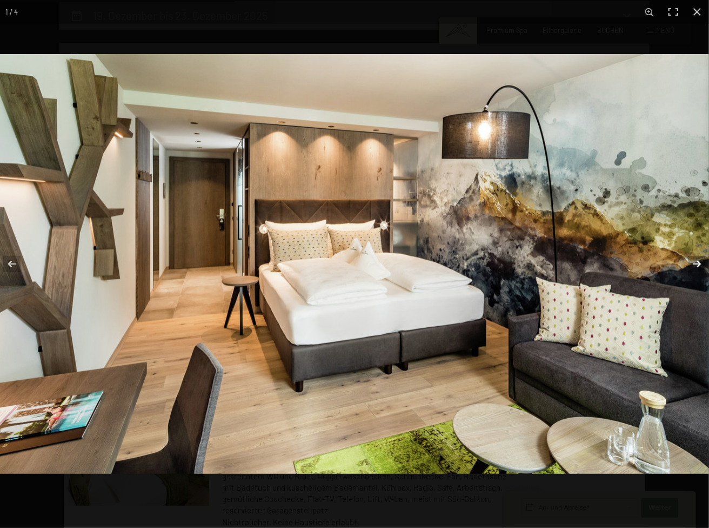
click at [695, 260] on button "button" at bounding box center [690, 264] width 38 height 54
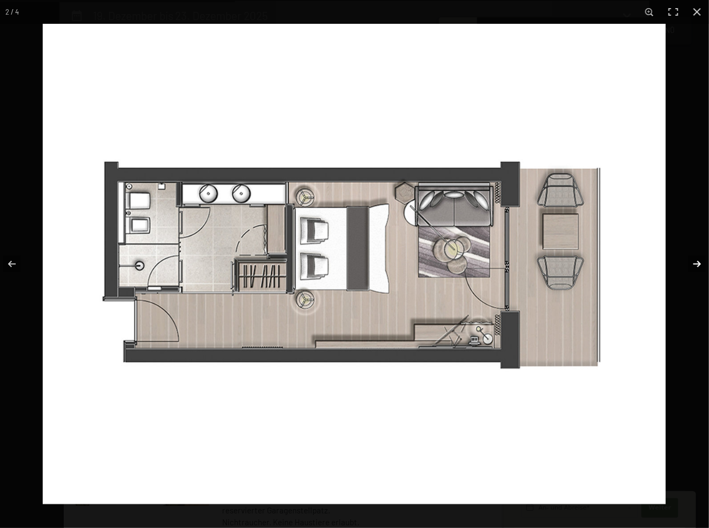
click at [695, 260] on button "button" at bounding box center [690, 264] width 38 height 54
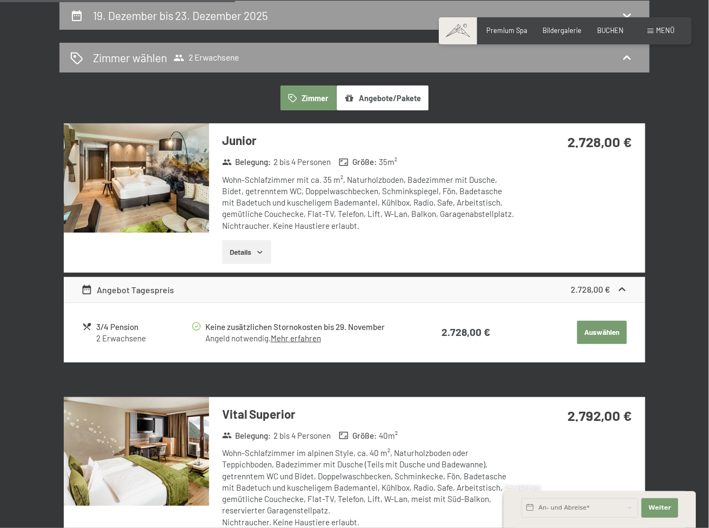
click at [0, 0] on button "button" at bounding box center [0, 0] width 0 height 0
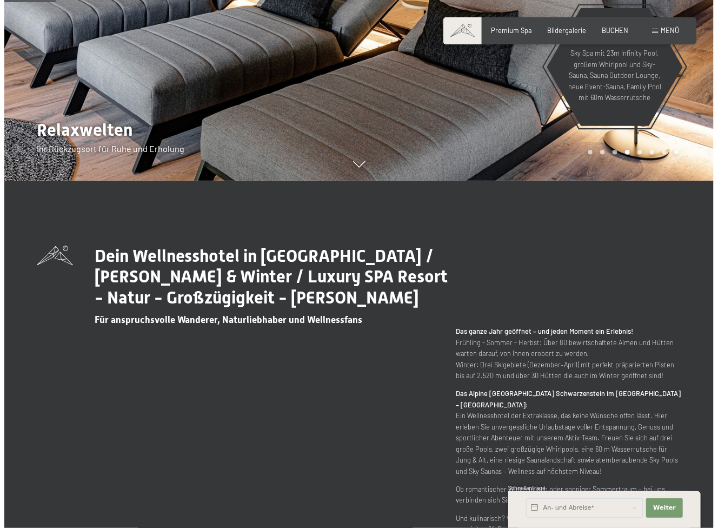
scroll to position [300, 0]
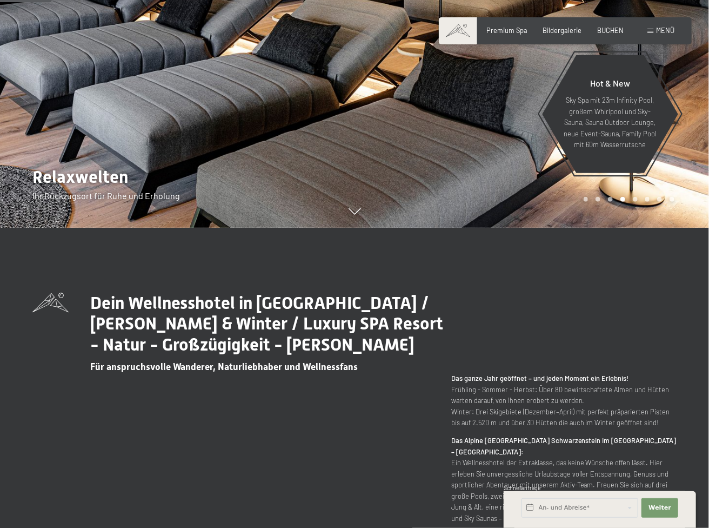
click at [645, 27] on div "Buchen Anfragen Premium Spa Bildergalerie BUCHEN Menü DE IT EN Gutschein Bilder…" at bounding box center [565, 31] width 218 height 10
click at [665, 30] on span "Menü" at bounding box center [665, 30] width 18 height 9
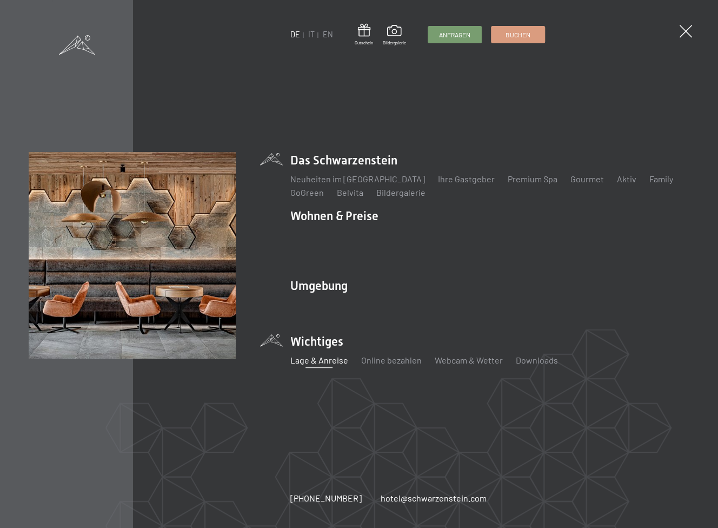
click at [323, 357] on link "Lage & Anreise" at bounding box center [319, 360] width 58 height 10
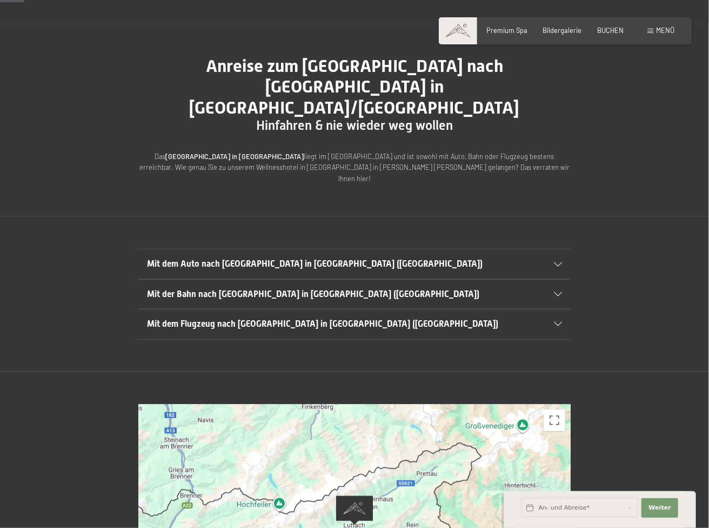
scroll to position [162, 0]
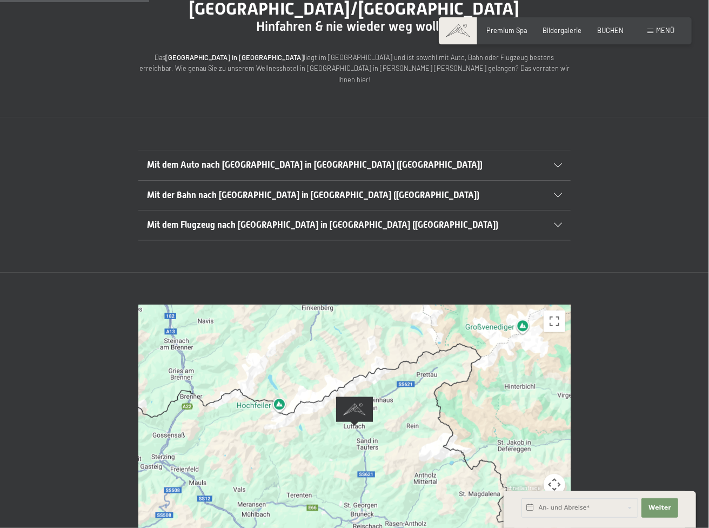
click at [161, 150] on div "Mit dem Auto nach [GEOGRAPHIC_DATA] in [GEOGRAPHIC_DATA] ([GEOGRAPHIC_DATA])" at bounding box center [354, 164] width 415 height 29
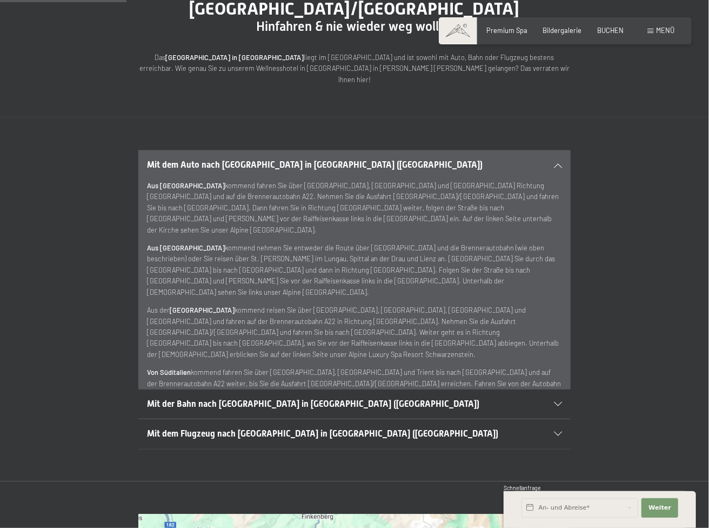
scroll to position [288, 0]
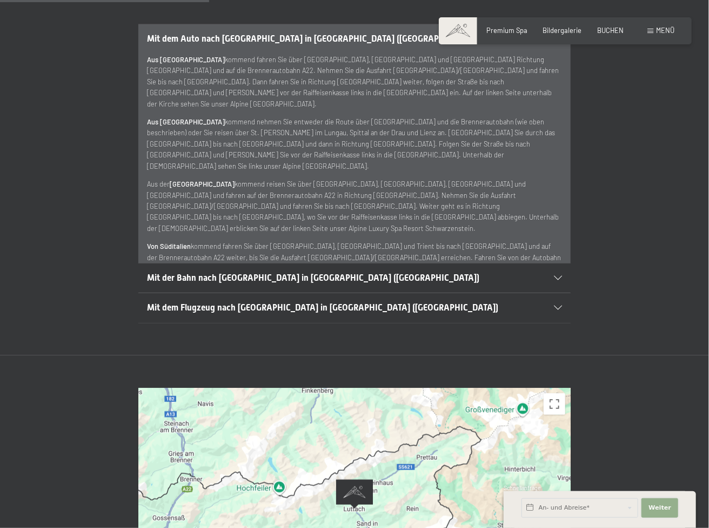
click at [660, 500] on button "Weiter Adressfelder ausblenden" at bounding box center [660, 507] width 37 height 19
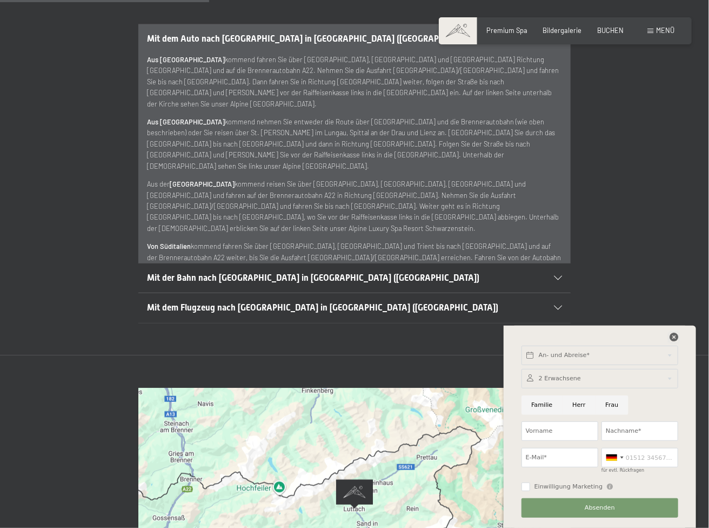
click at [671, 339] on icon at bounding box center [674, 336] width 9 height 9
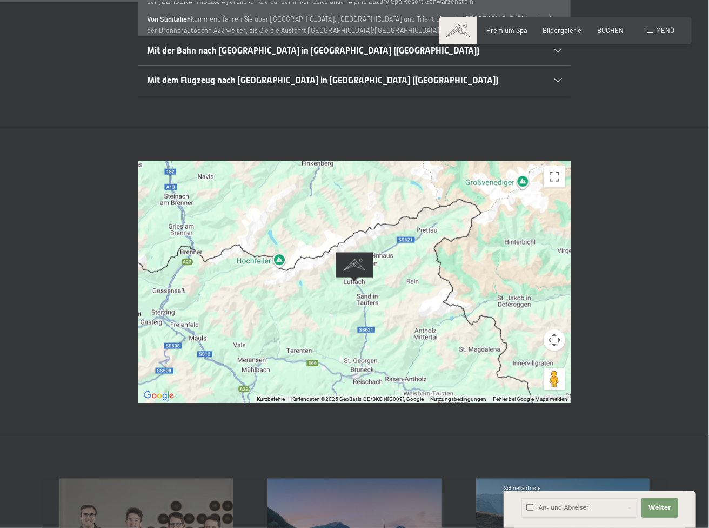
scroll to position [522, 0]
